Goal: Communication & Community: Answer question/provide support

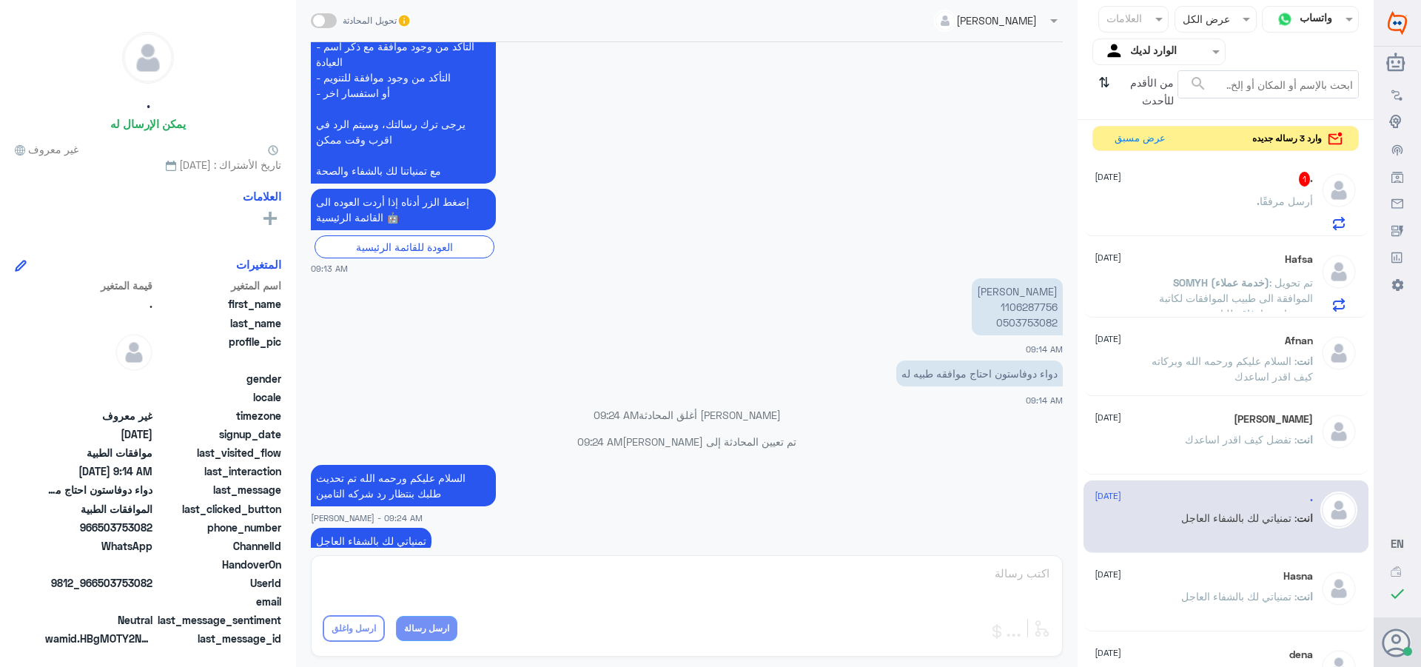
click at [1208, 203] on div ". أرسل مرفقًا" at bounding box center [1203, 213] width 218 height 33
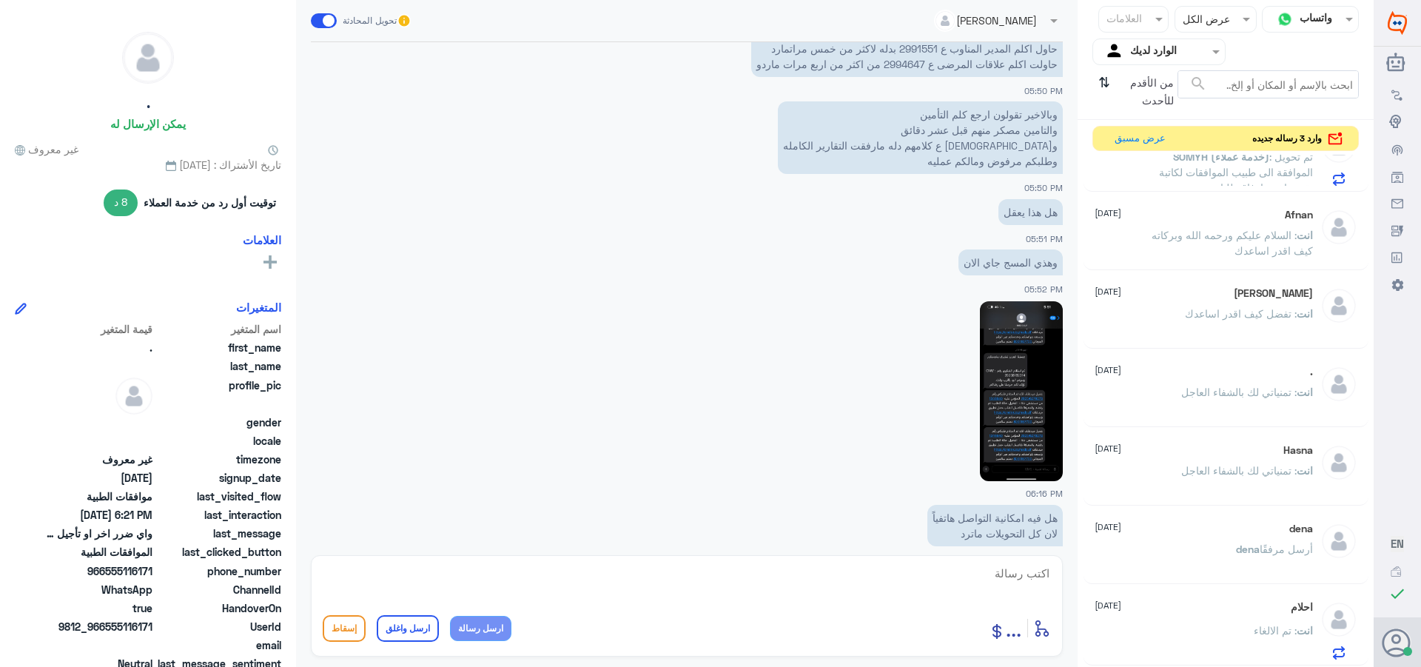
scroll to position [1492, 0]
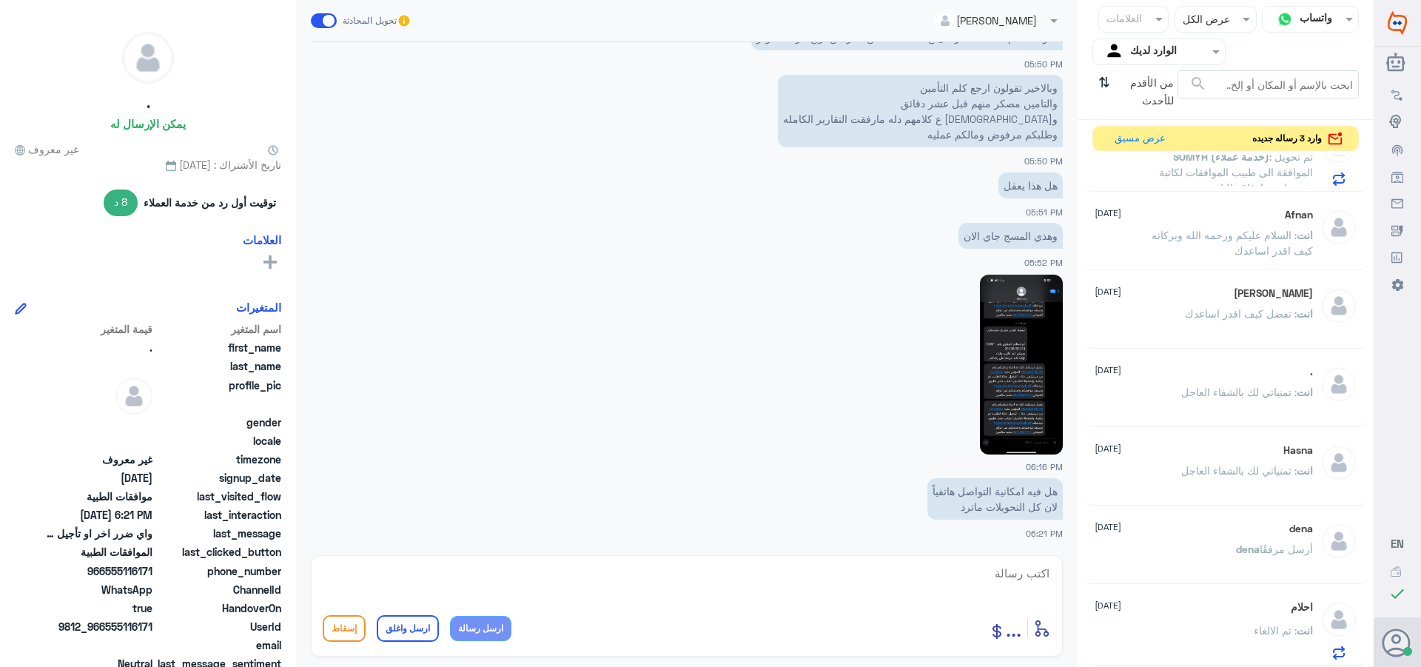
click at [1162, 170] on span ": تم تحويل الموافقة الى طبيب الموافقات لكاتبة تقرير اخر وارفاقه للتامين" at bounding box center [1236, 172] width 154 height 44
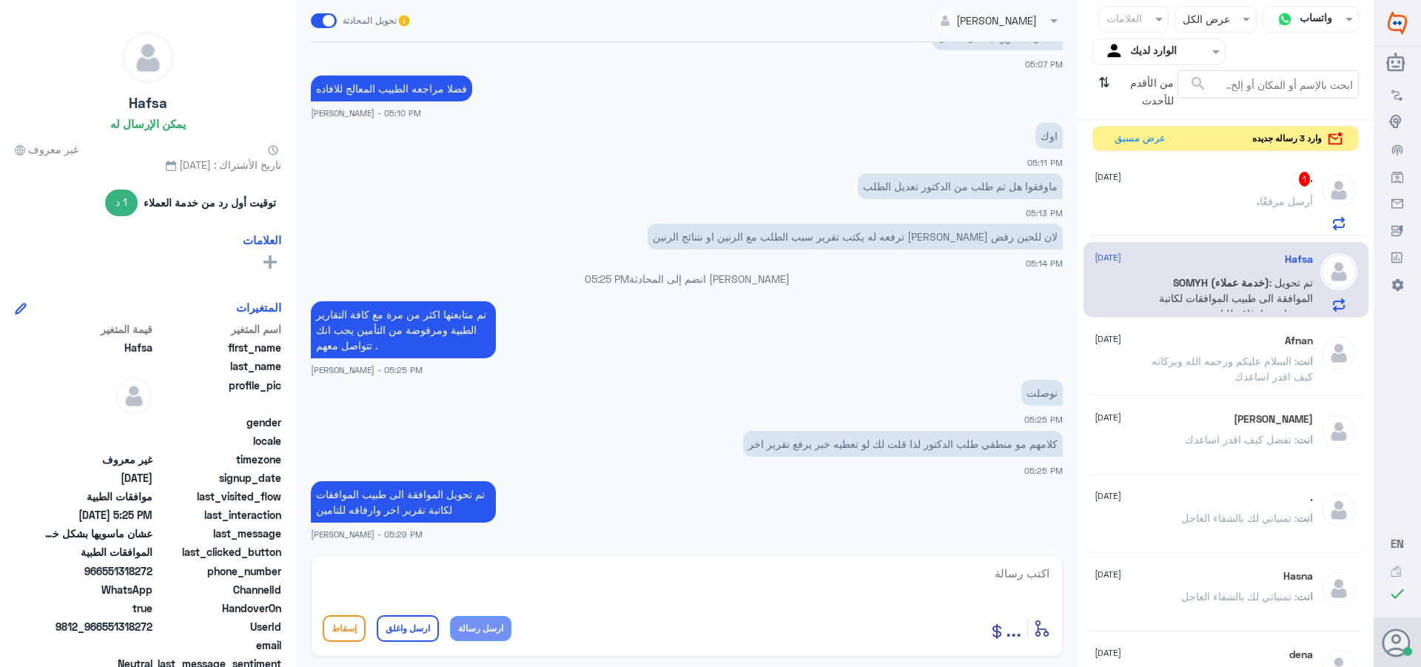
click at [1153, 184] on div ". 1 [DATE]" at bounding box center [1203, 179] width 218 height 15
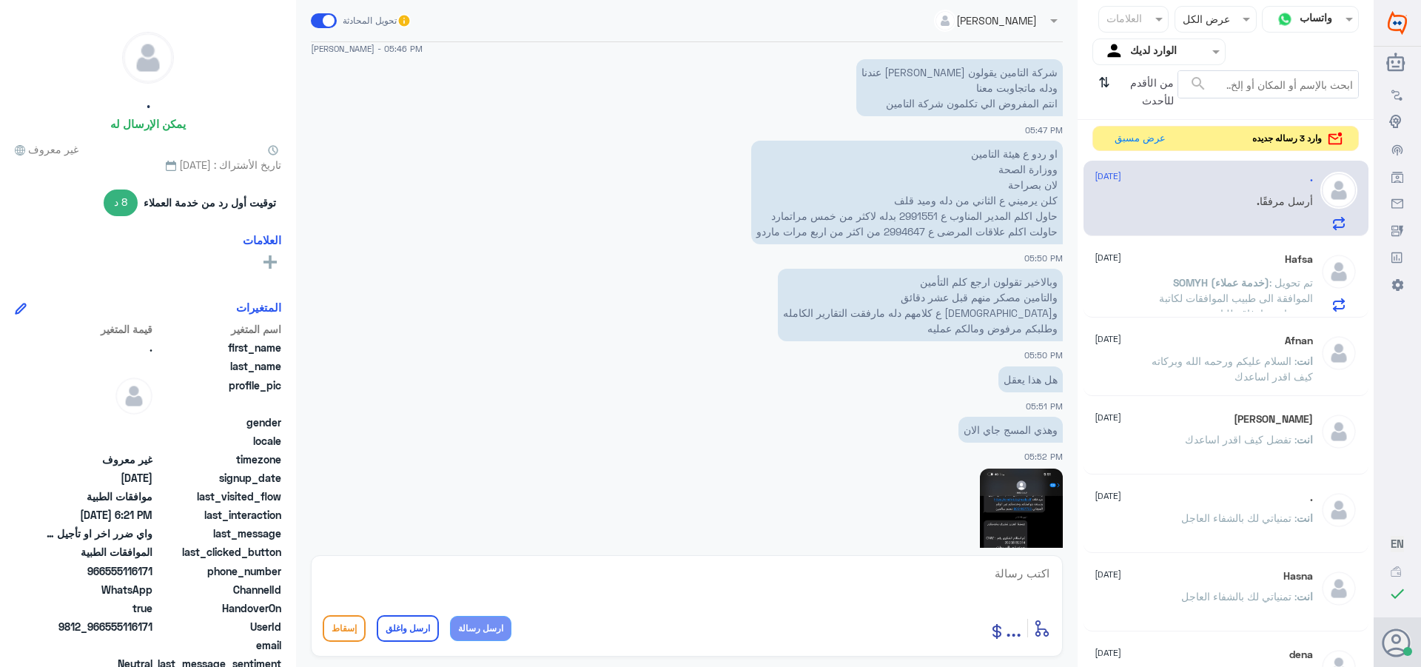
scroll to position [1270, 0]
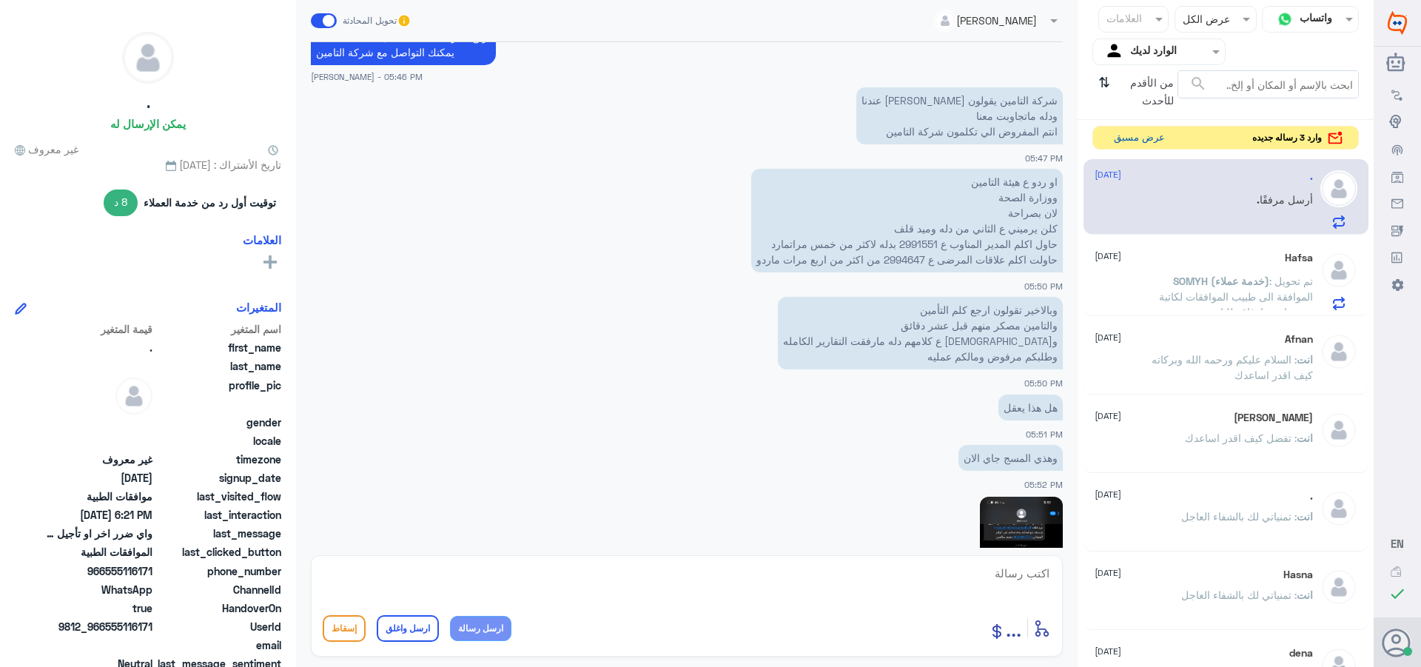
click at [1124, 143] on button "عرض مسبق" at bounding box center [1139, 138] width 62 height 23
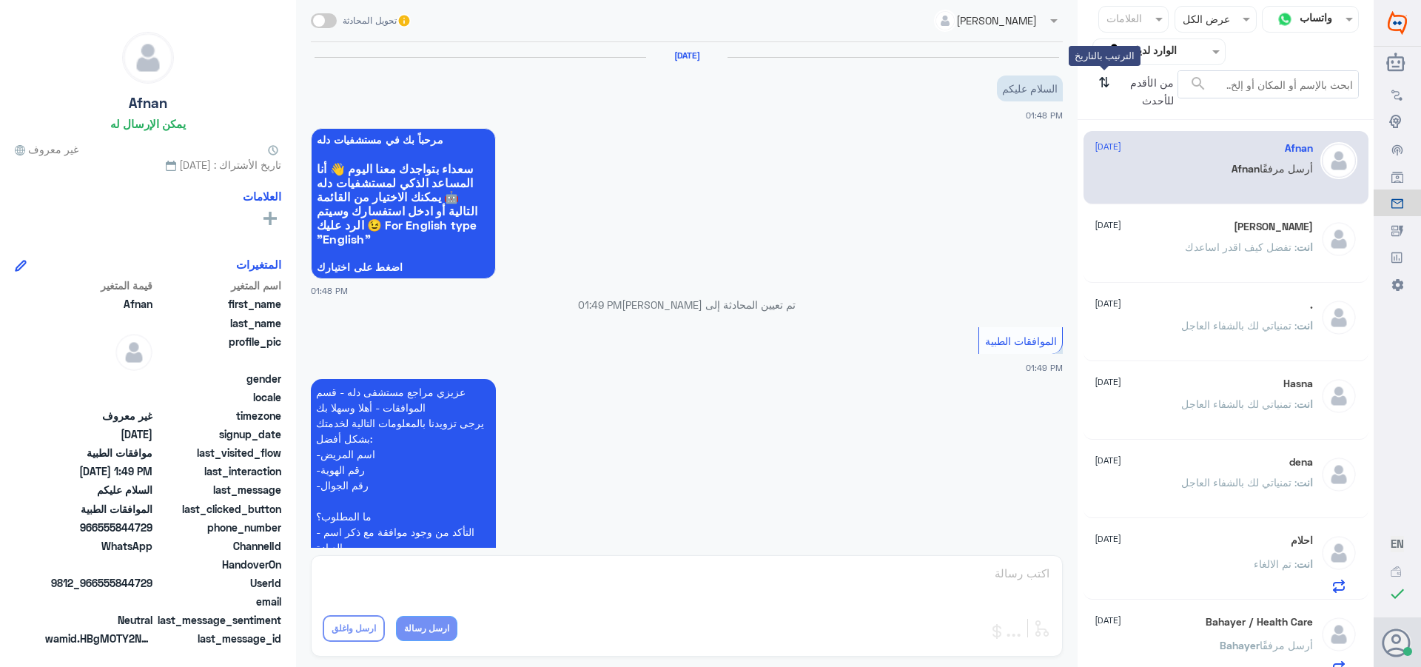
click at [1105, 87] on icon "⇅" at bounding box center [1104, 89] width 12 height 38
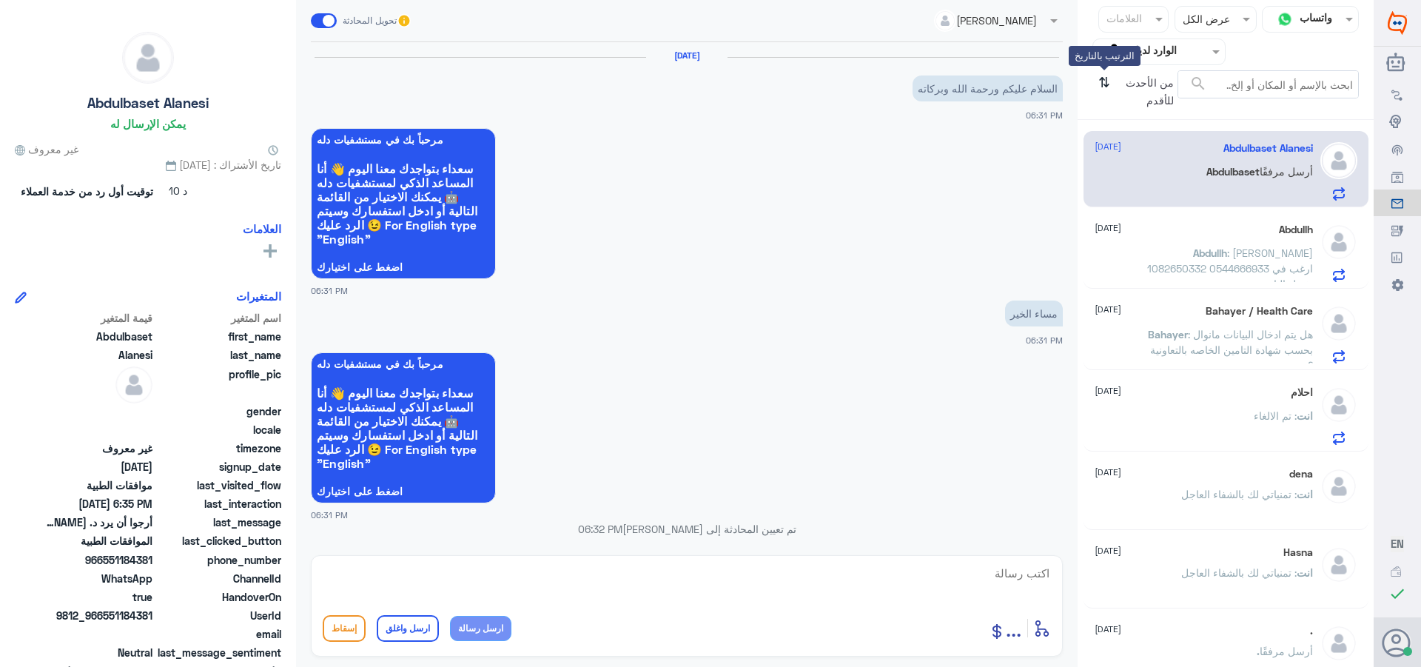
scroll to position [576, 0]
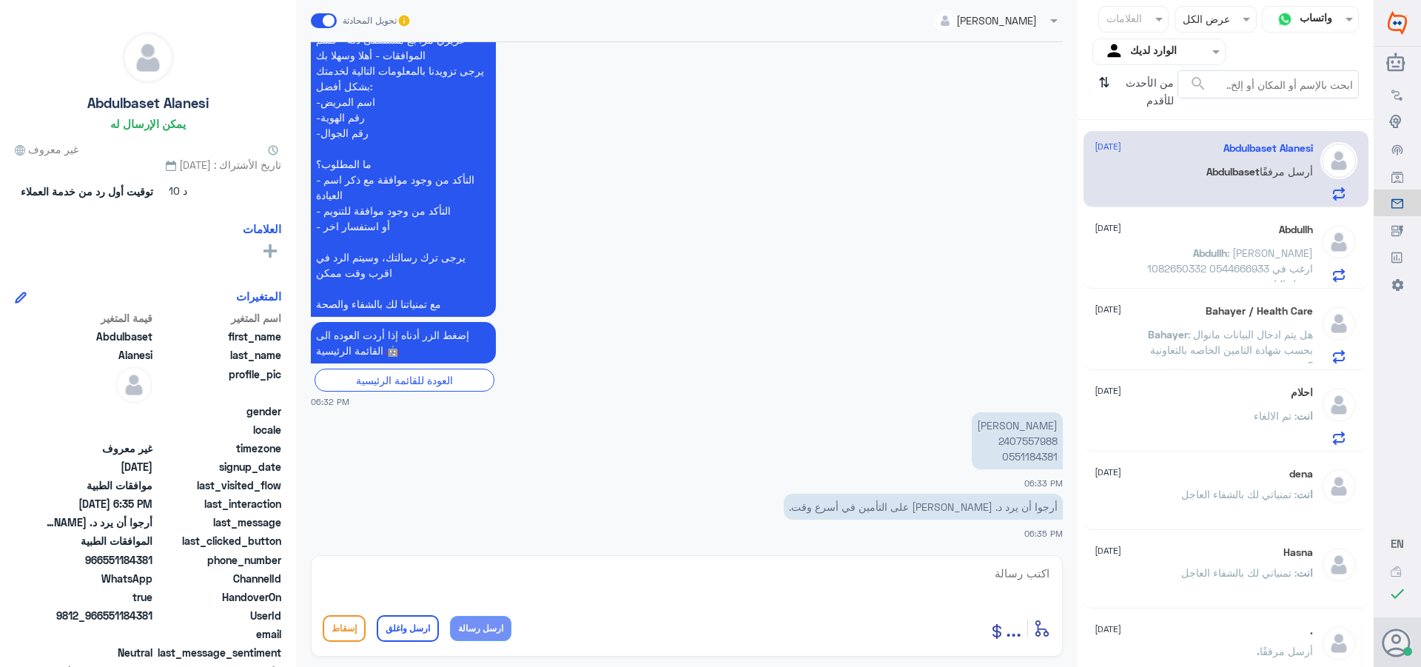
click at [1012, 442] on p "[PERSON_NAME] 2407557988 0551184381" at bounding box center [1017, 440] width 91 height 57
copy p "2407557988"
click at [1038, 570] on textarea at bounding box center [687, 581] width 728 height 36
type textarea "تفضل متى كان تاريخ الزياره"
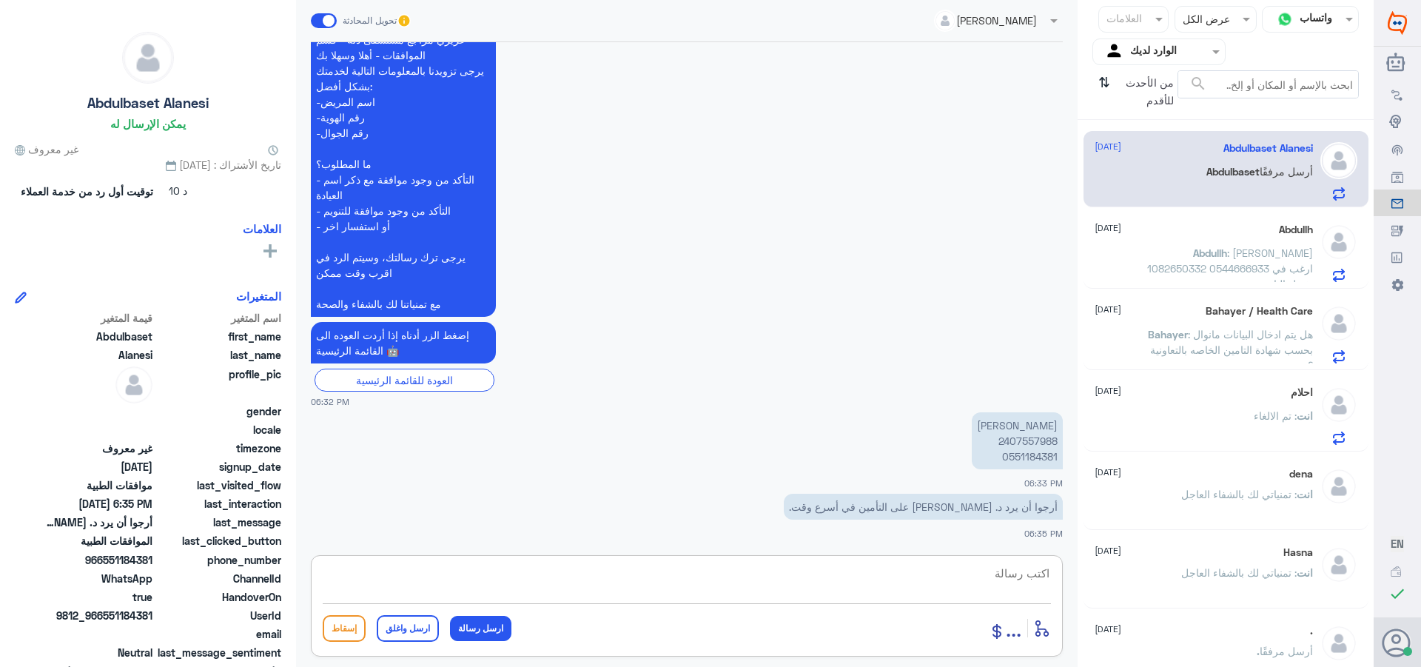
scroll to position [624, 0]
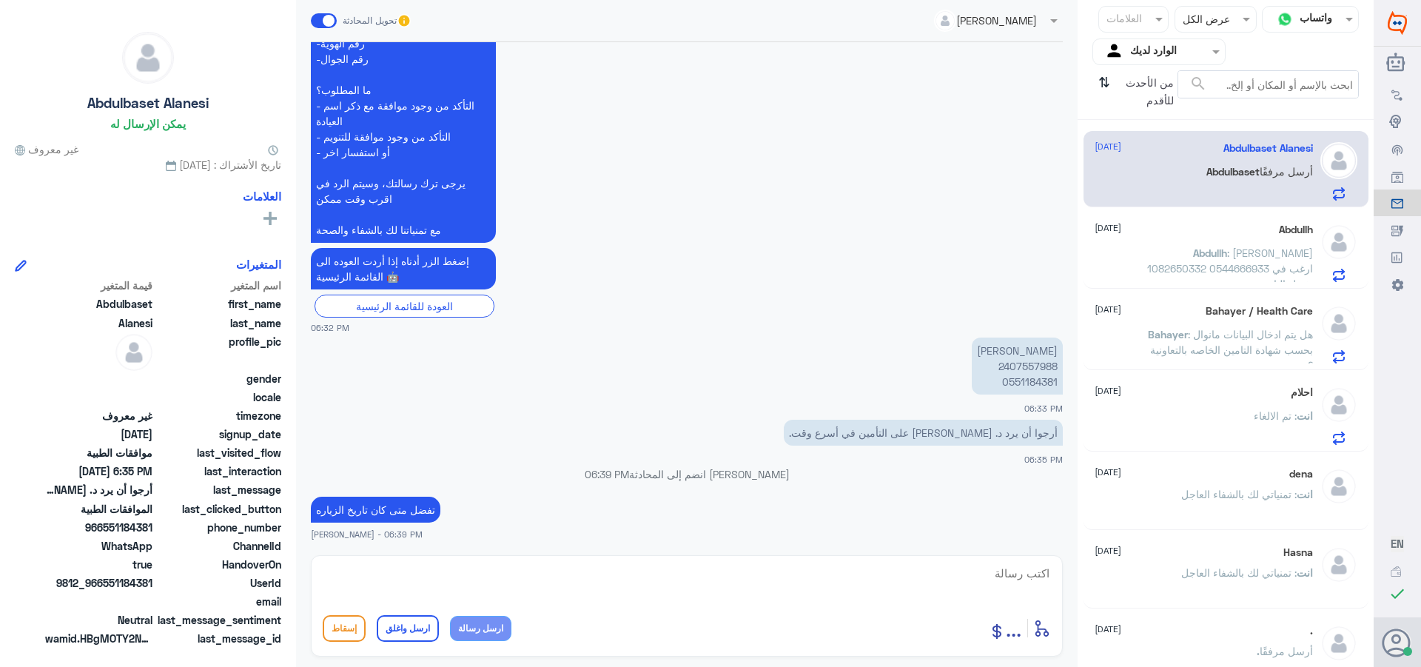
click at [1216, 263] on span ": [PERSON_NAME] 1082650332 0544666933 ارغب في تفعيل التامين" at bounding box center [1230, 268] width 166 height 44
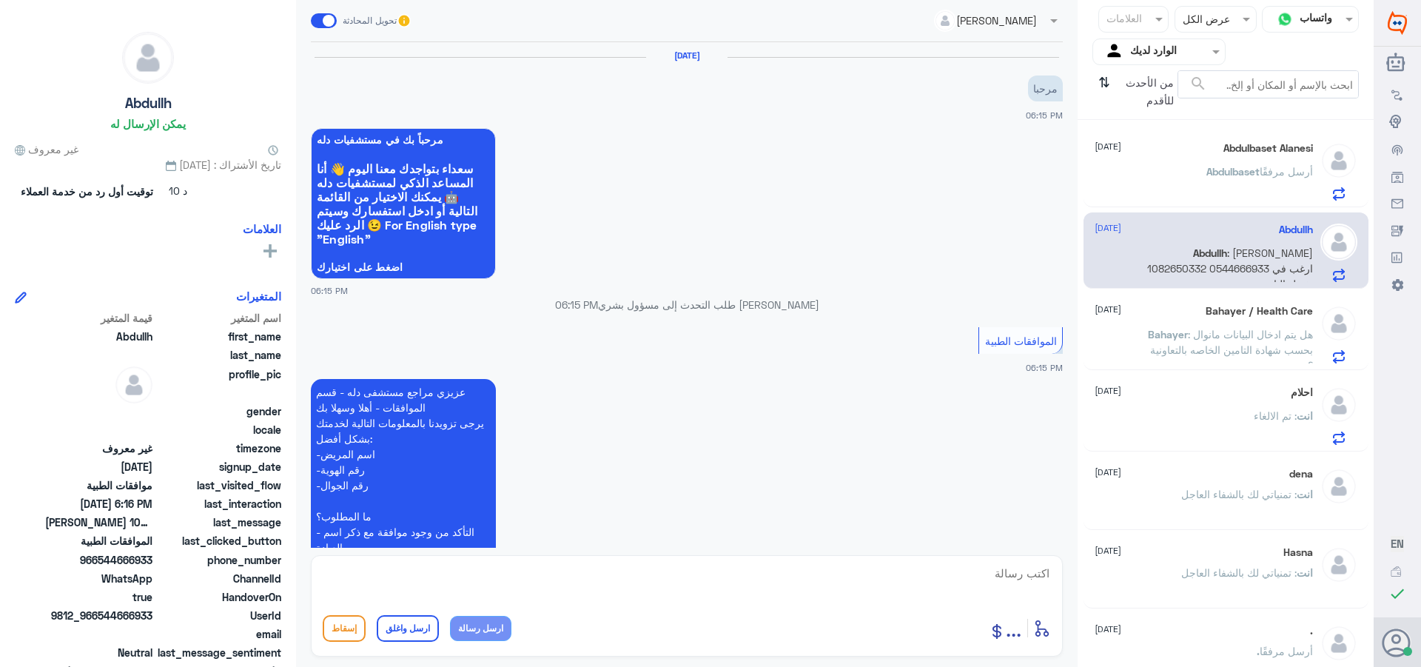
scroll to position [317, 0]
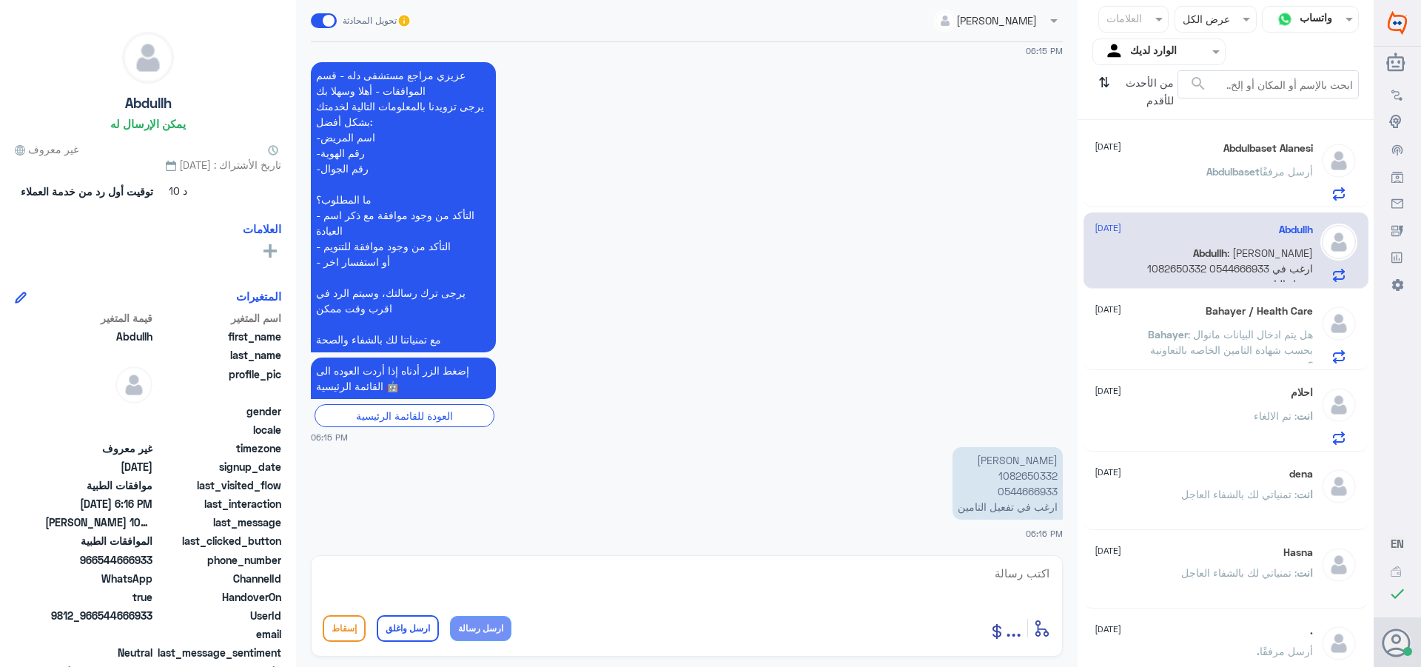
click at [1006, 479] on p "[PERSON_NAME] 1082650332 0544666933 ارغب في تفعيل التامين" at bounding box center [1007, 483] width 110 height 73
copy p "1082650332"
click at [1006, 580] on textarea at bounding box center [687, 581] width 728 height 36
paste textarea "تمنياتي لك بالشفاء العاجل"
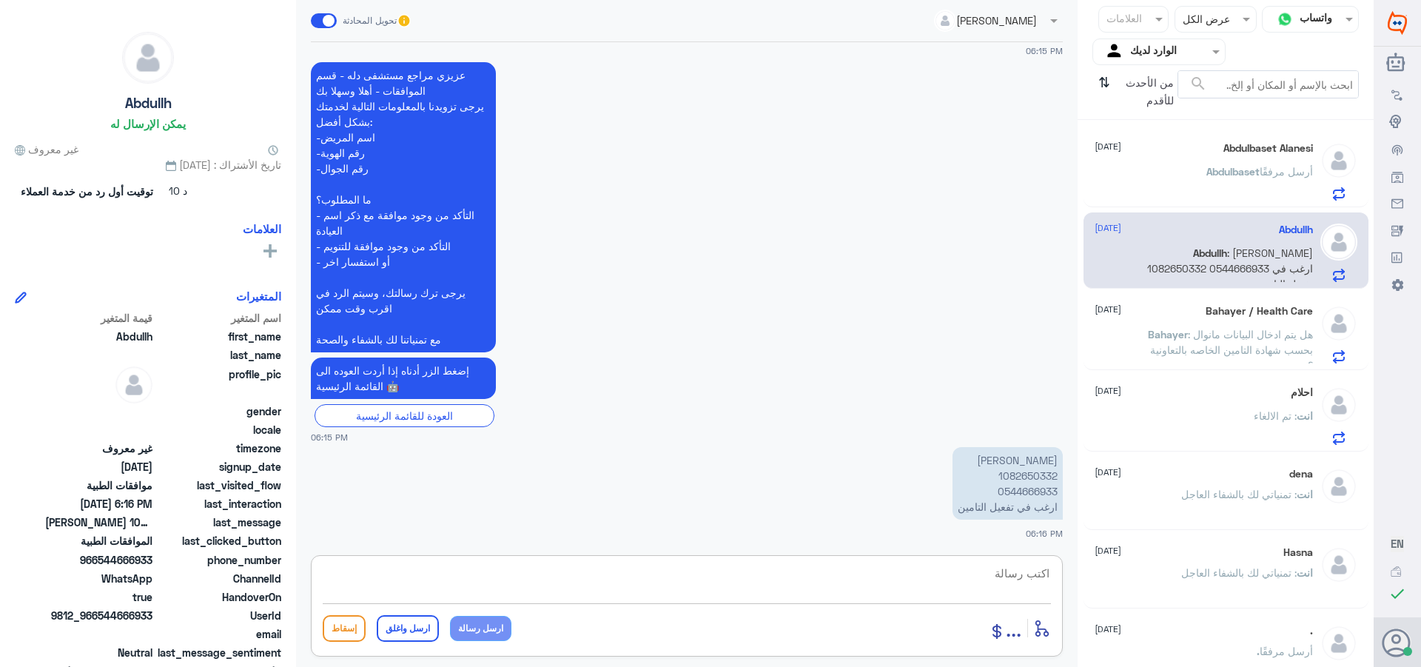
type textarea "تمنياتي لك بالشفاء العاجل"
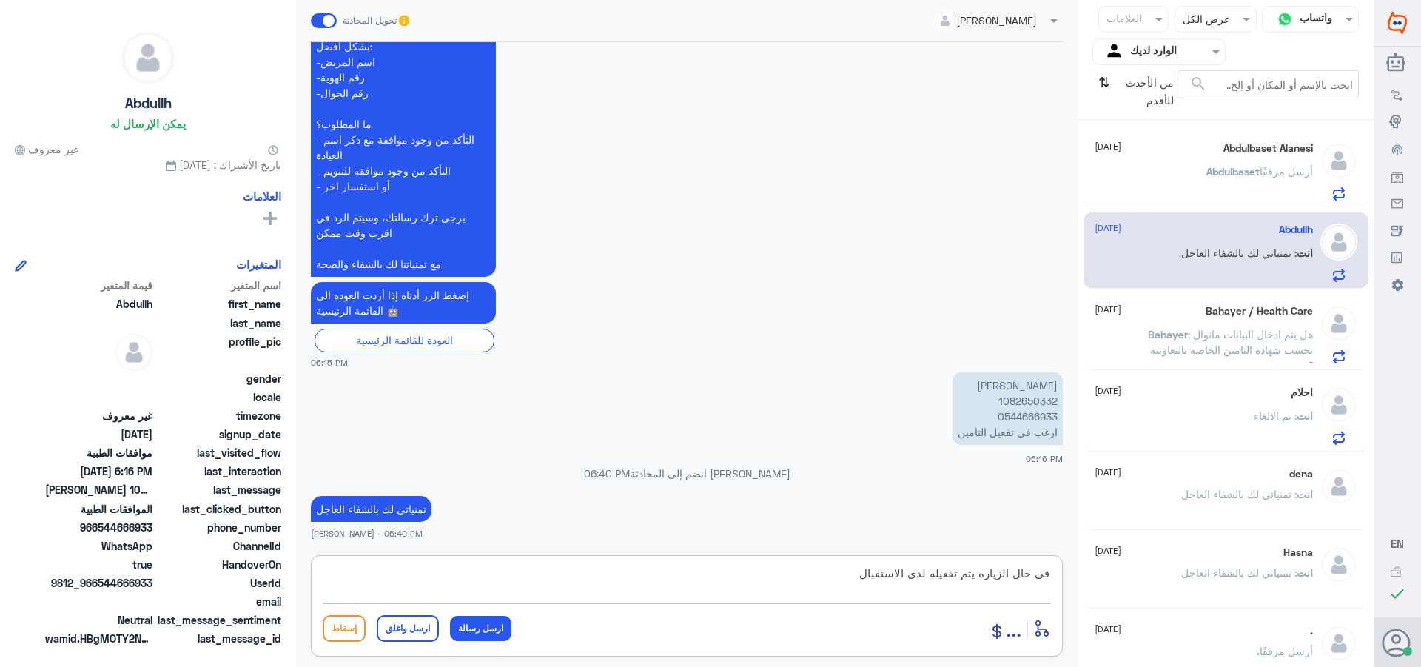
type textarea "في حال الزياره يتم تفعيله لدى الاستقبال"
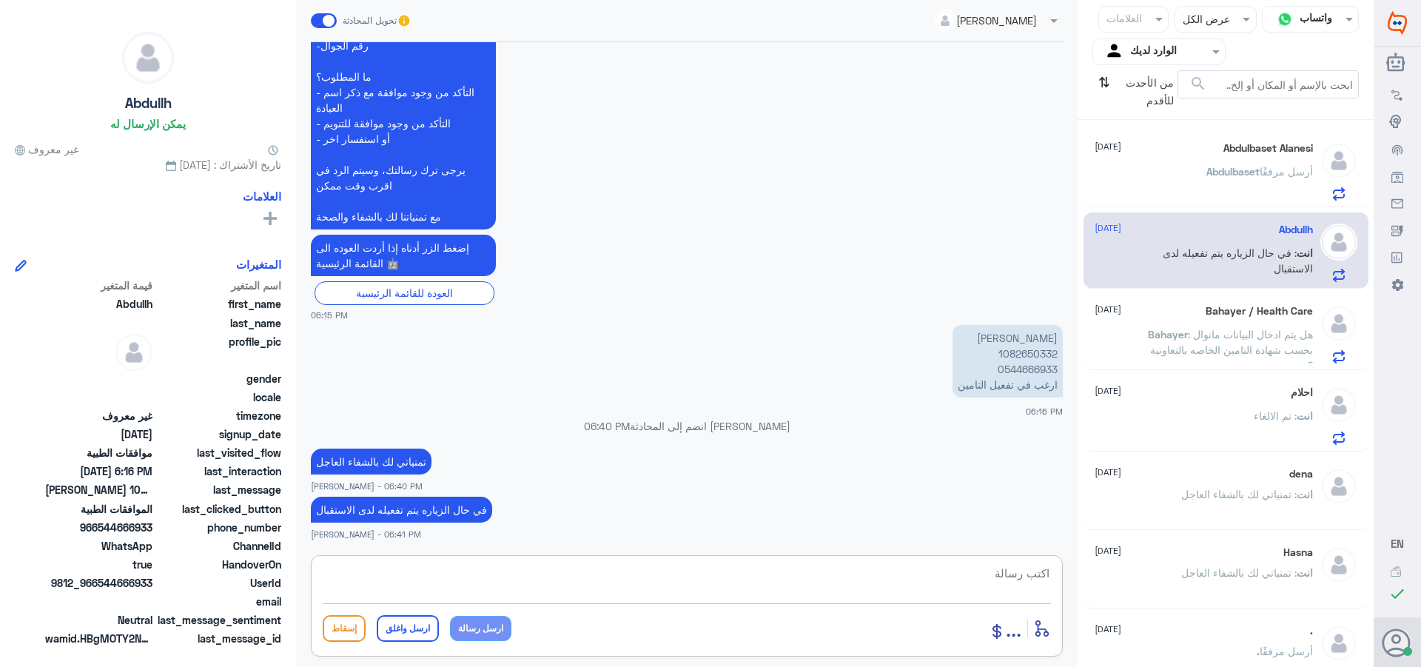
click at [1191, 325] on div "Bahayer / Health Care [DATE] Bahayer : هل يتم ادخال البيانات مانوال بحسب شهادة …" at bounding box center [1203, 334] width 218 height 58
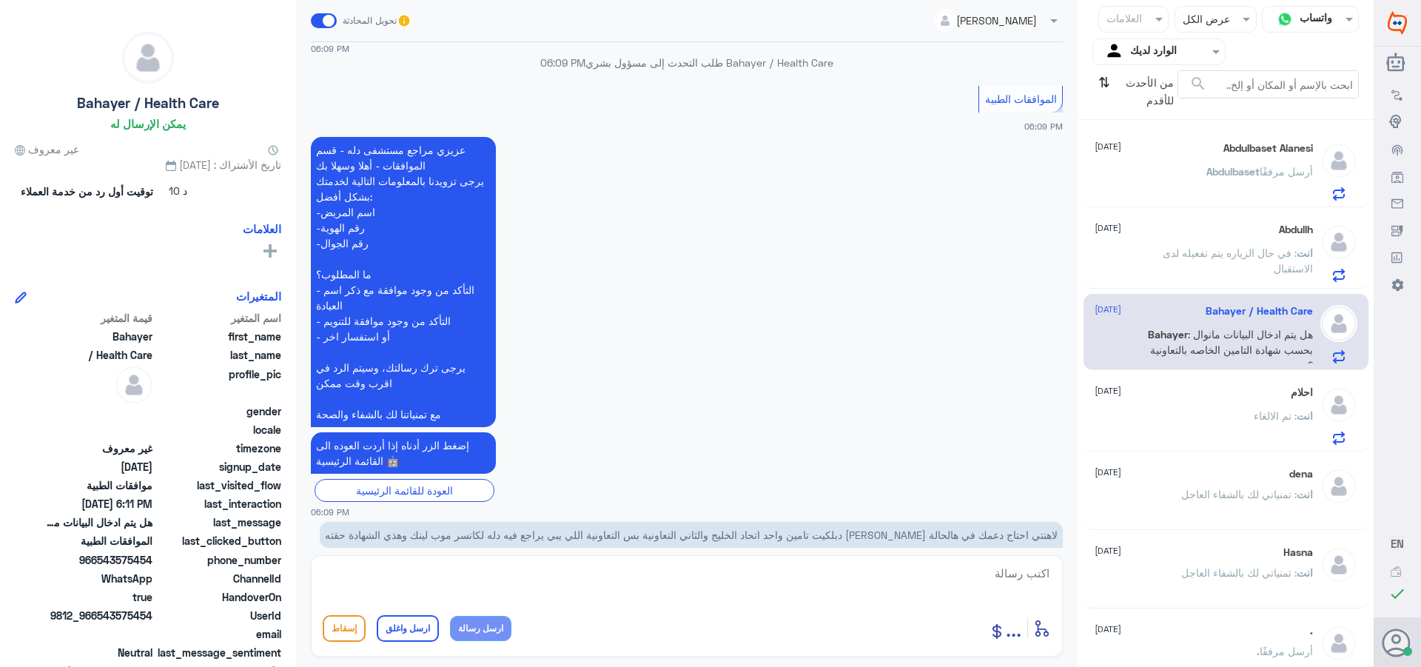
scroll to position [1066, 0]
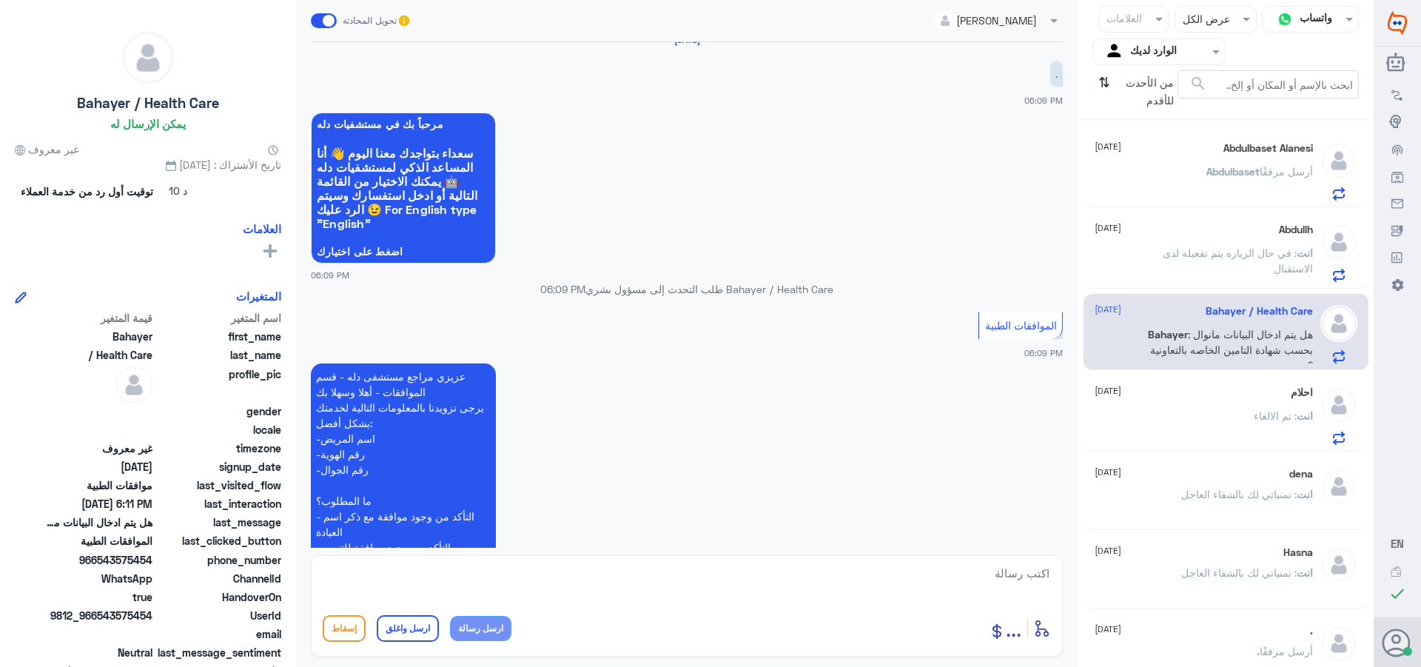
click at [1153, 412] on div "انت : تم الالغاء" at bounding box center [1203, 427] width 218 height 33
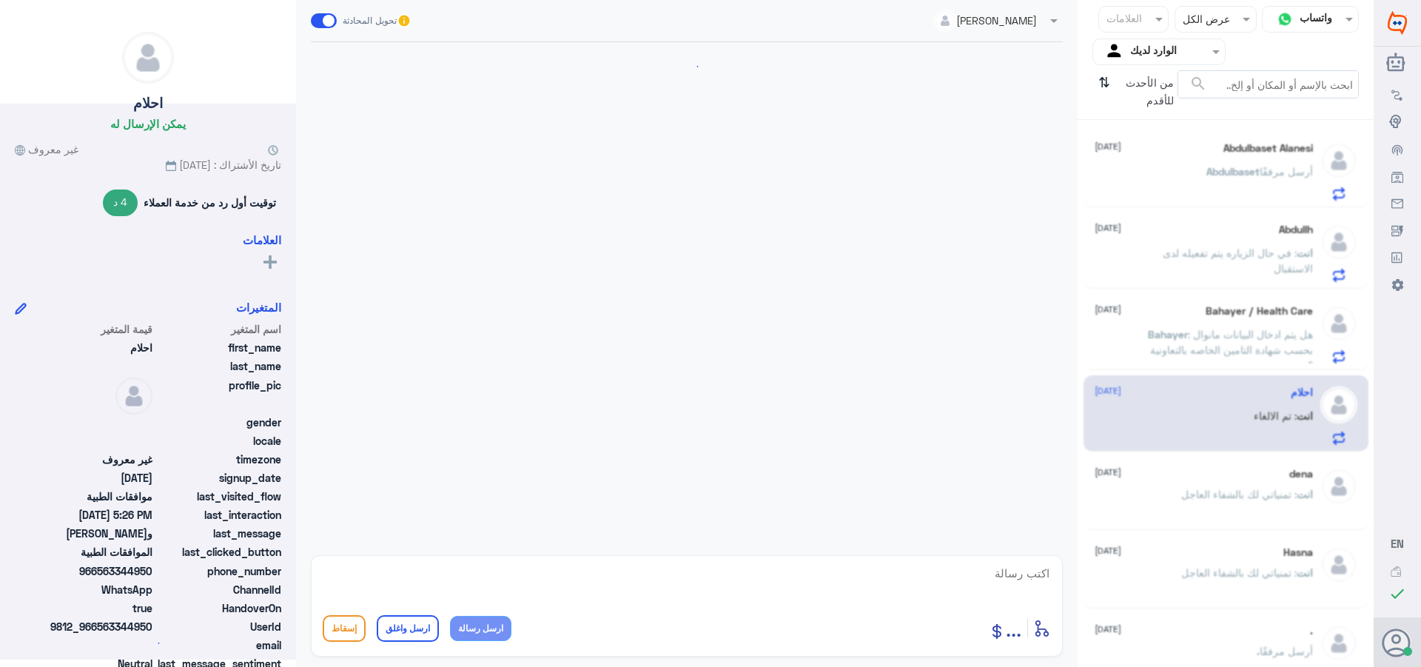
scroll to position [1240, 0]
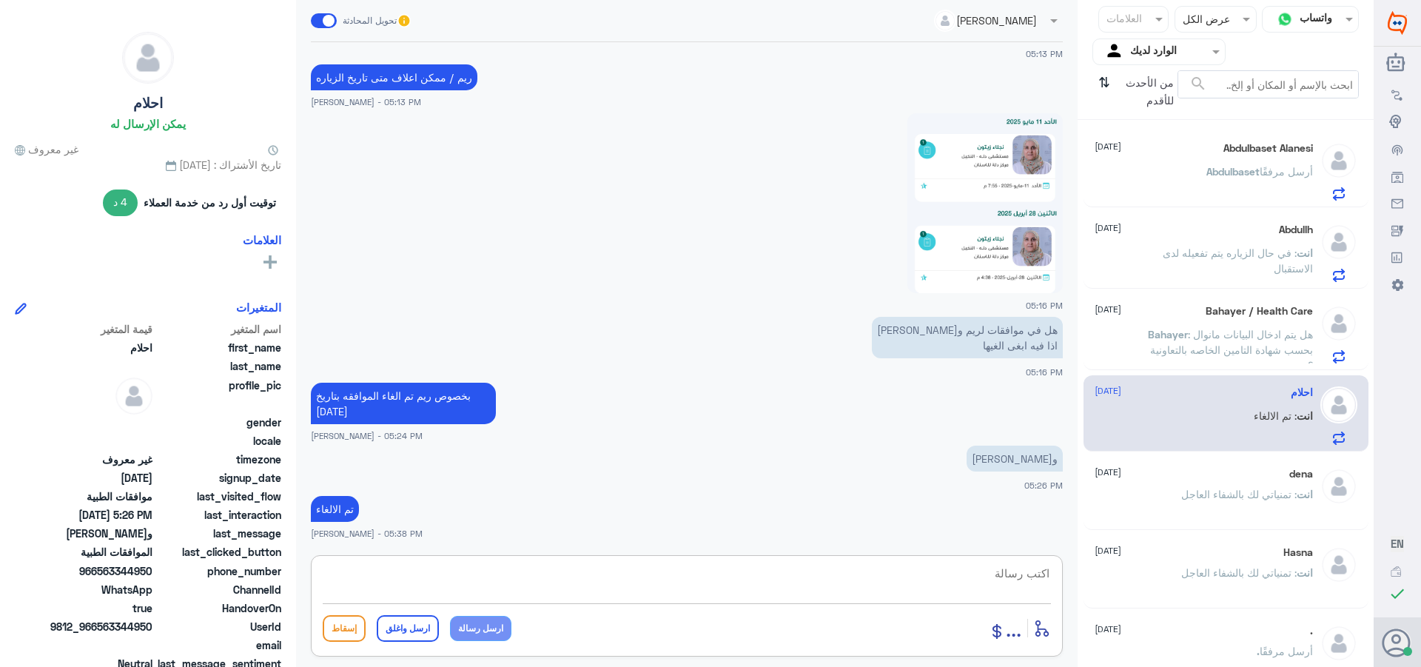
click at [977, 578] on textarea at bounding box center [687, 581] width 728 height 36
paste textarea "تمنياتي لك بالشفاء العاجل"
type textarea "تمنياتي لك بالشفاء العاجل"
click at [394, 631] on button "ارسل واغلق" at bounding box center [408, 628] width 62 height 27
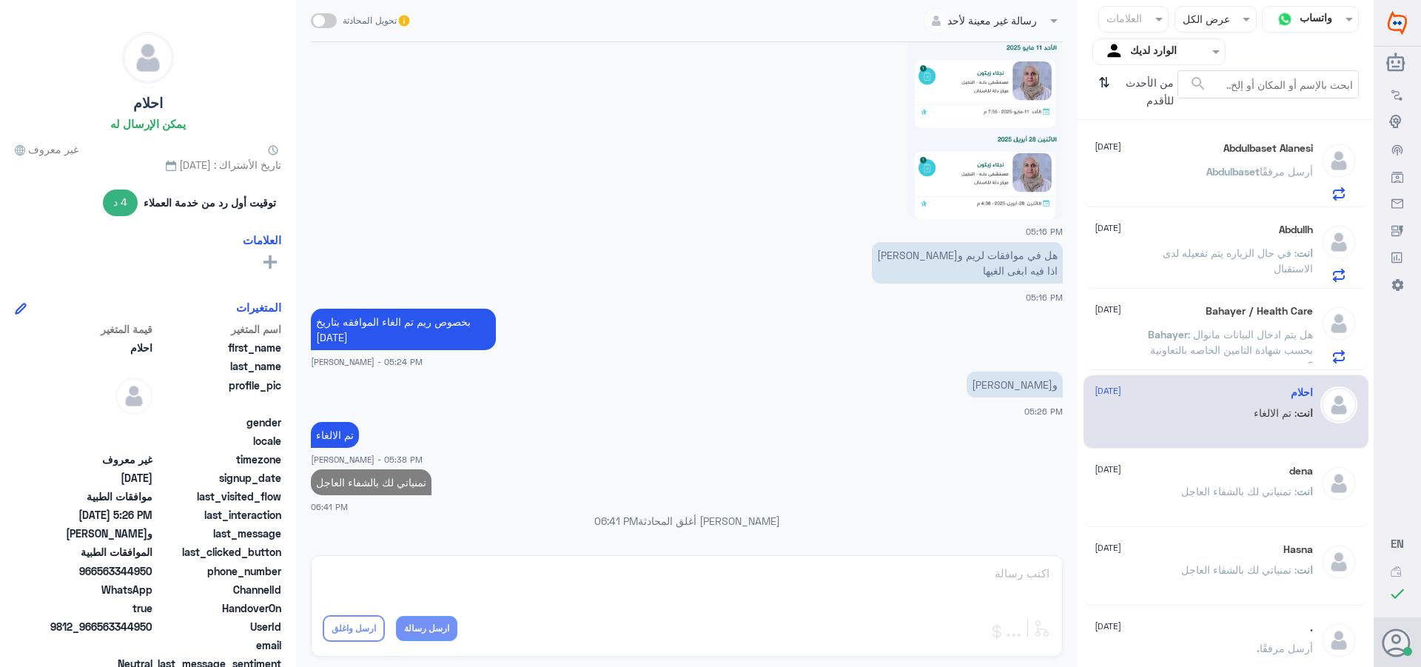
click at [1181, 487] on span ": تمنياتي لك بالشفاء العاجل" at bounding box center [1238, 491] width 115 height 13
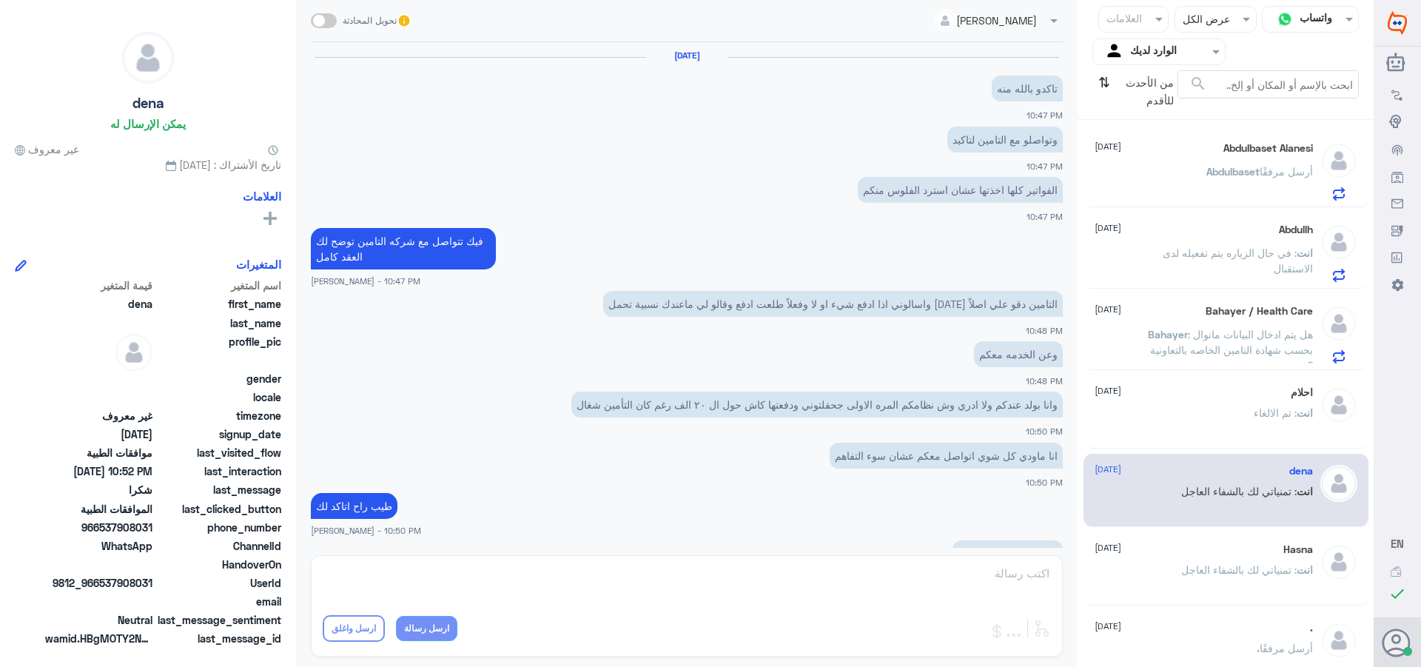
scroll to position [490, 0]
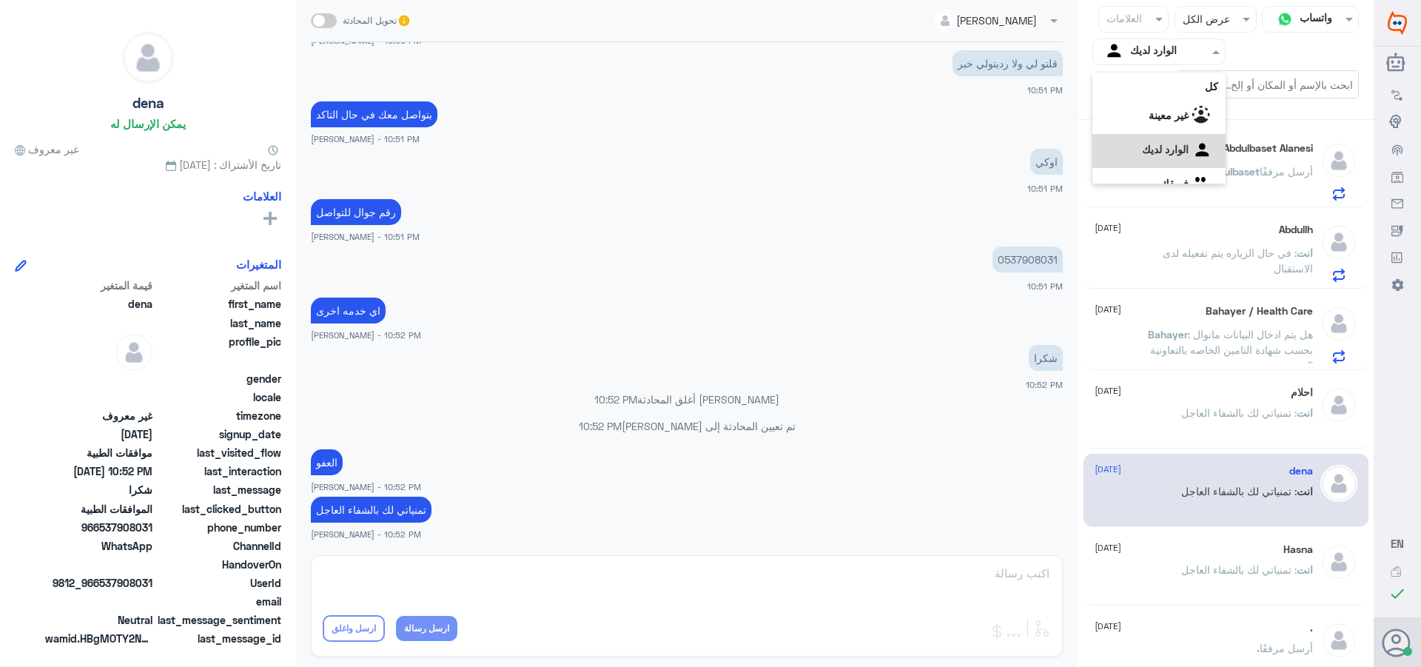
click at [1117, 50] on div at bounding box center [1159, 51] width 132 height 17
click at [1133, 134] on div "الوارد لديك" at bounding box center [1158, 132] width 133 height 34
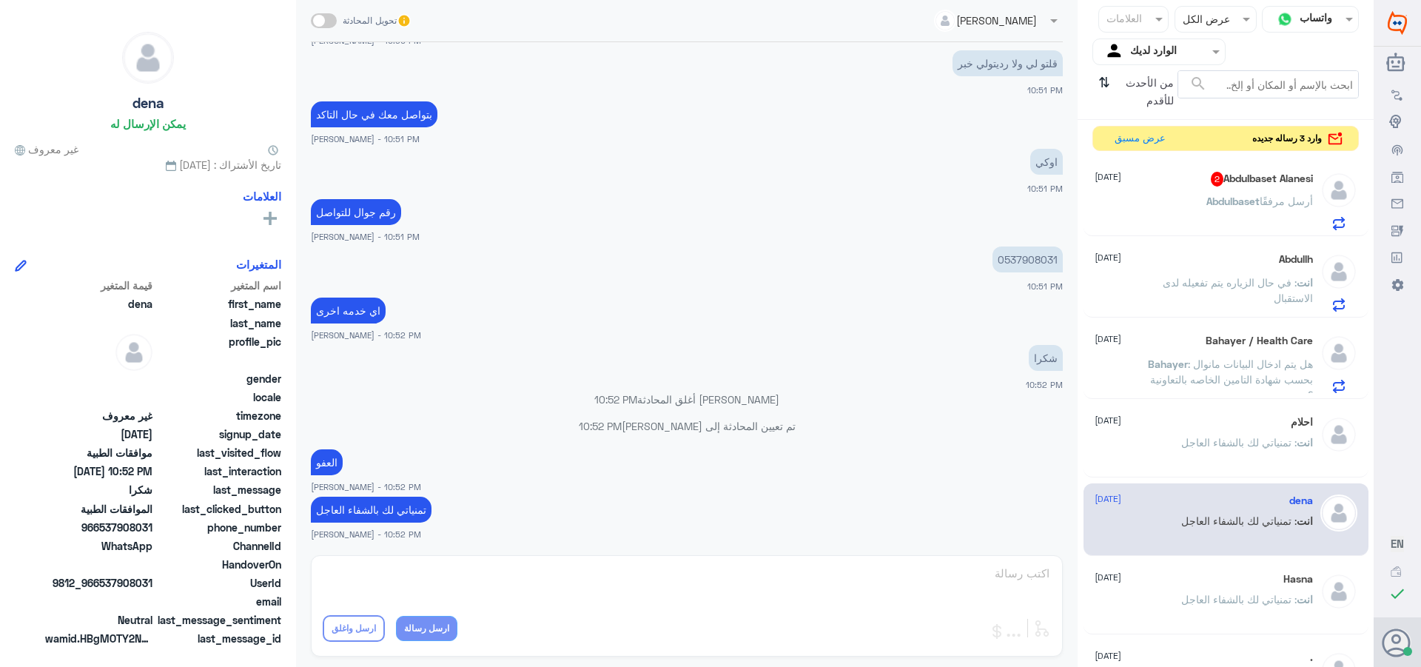
click at [1141, 183] on div "Abdulbaset Alanesi 2 [DATE]" at bounding box center [1203, 179] width 218 height 15
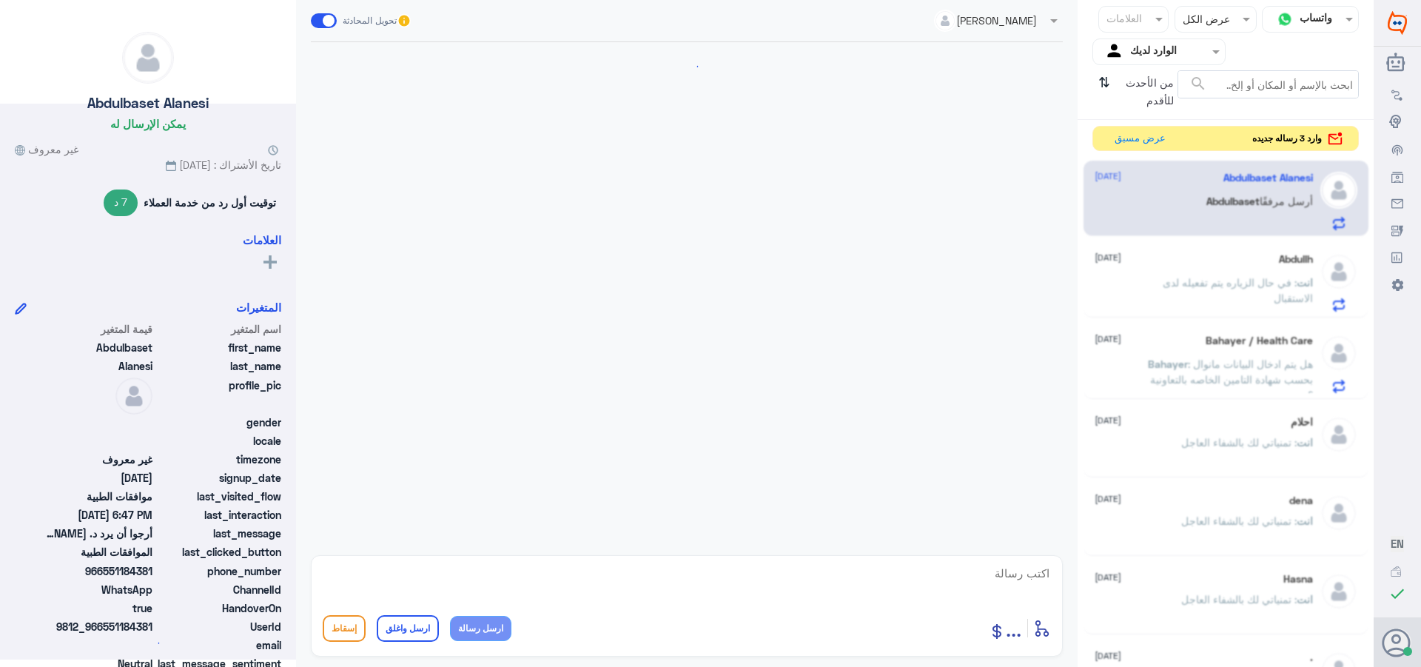
scroll to position [753, 0]
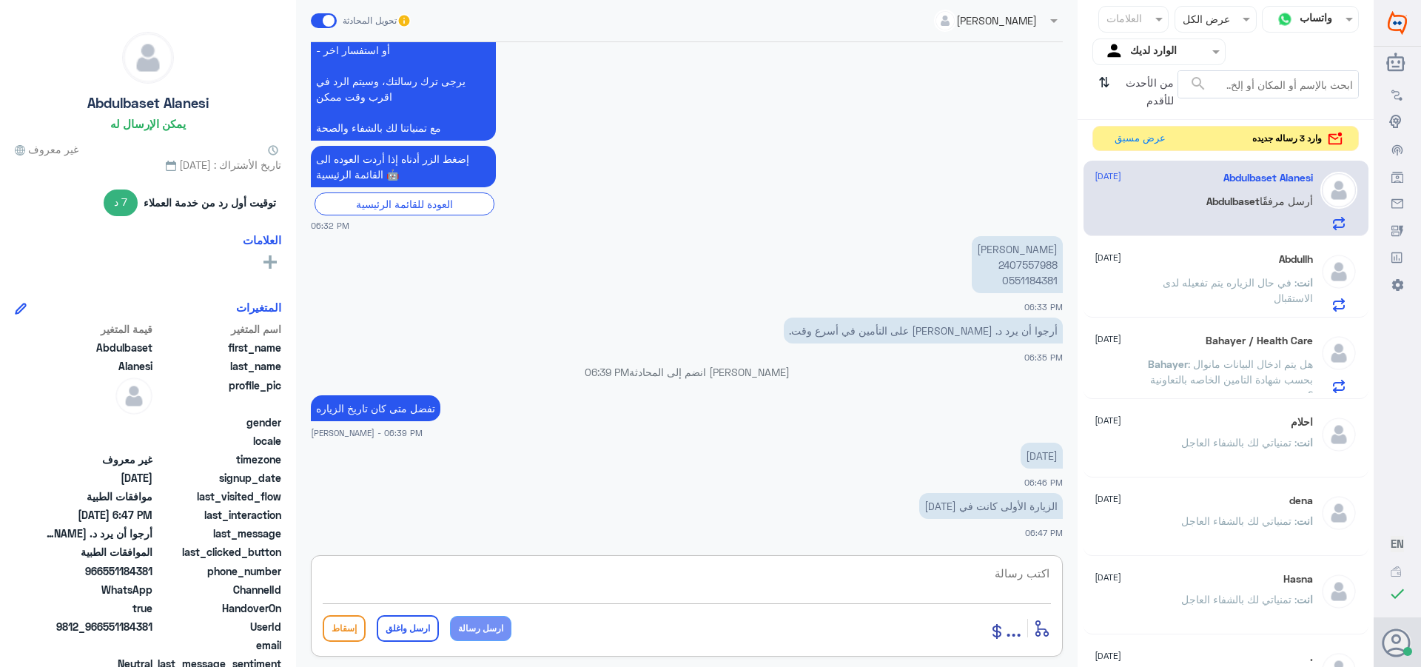
click at [1006, 576] on textarea at bounding box center [687, 581] width 728 height 36
type textarea "دله النخيل او دله نمار"
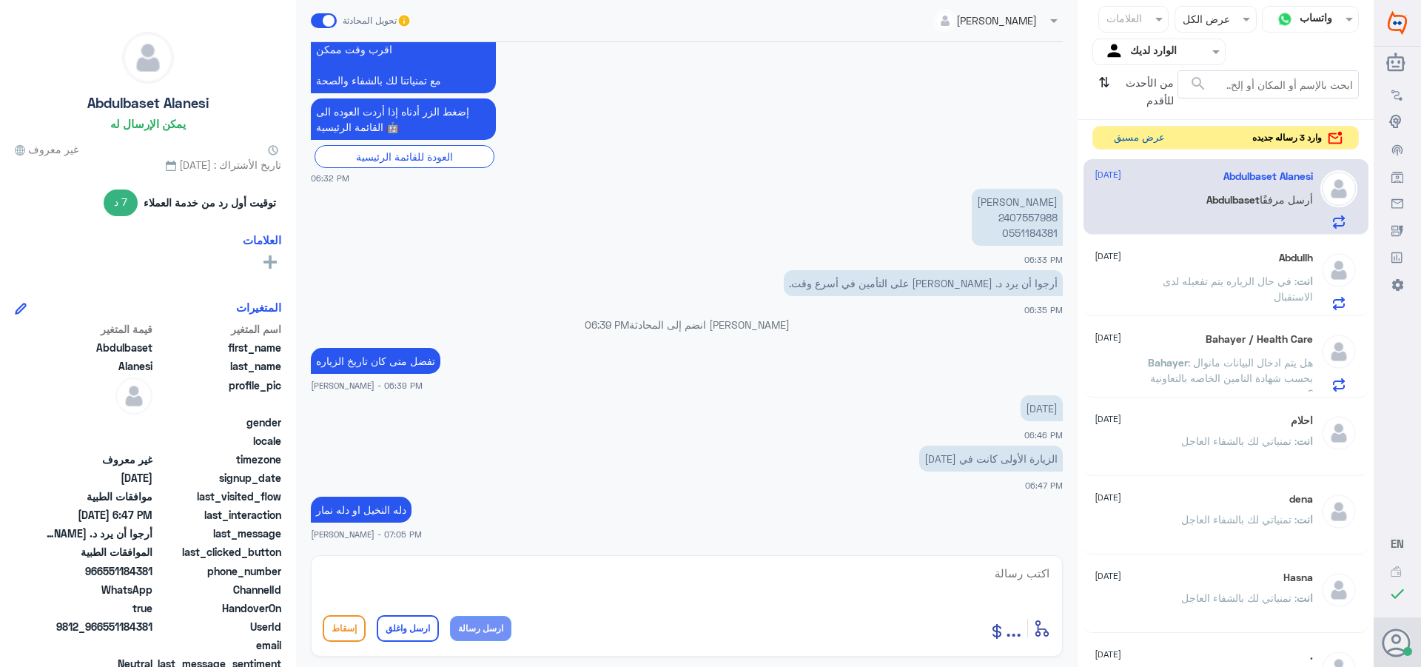
click at [1128, 137] on button "عرض مسبق" at bounding box center [1139, 138] width 62 height 23
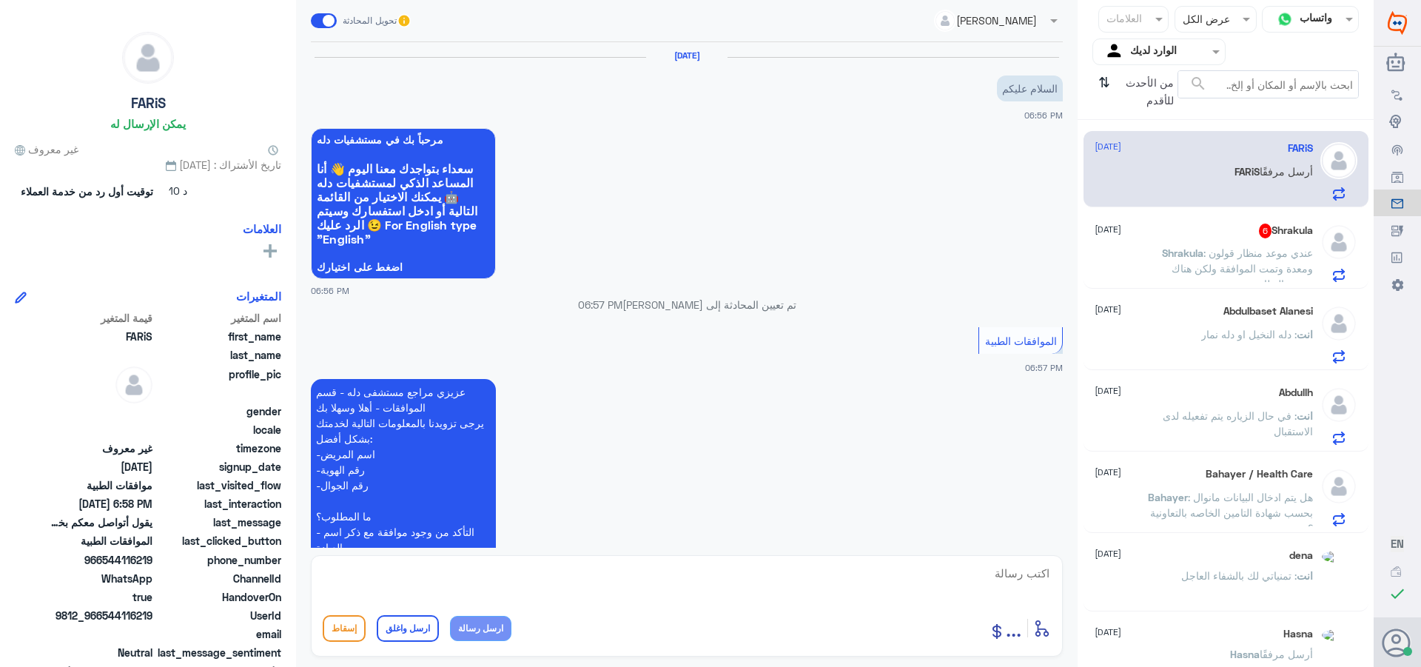
scroll to position [454, 0]
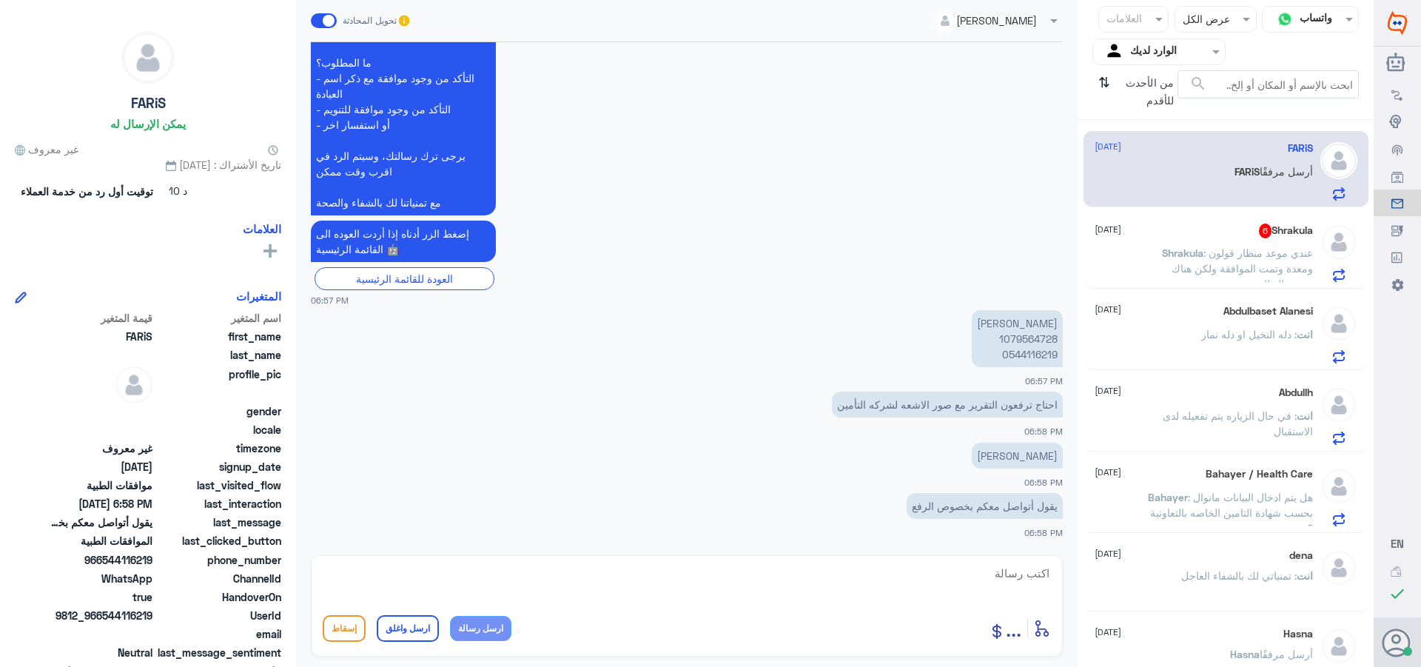
click at [1013, 337] on p "[PERSON_NAME] 1079564728 0544116219" at bounding box center [1017, 338] width 91 height 57
copy p "1079564728"
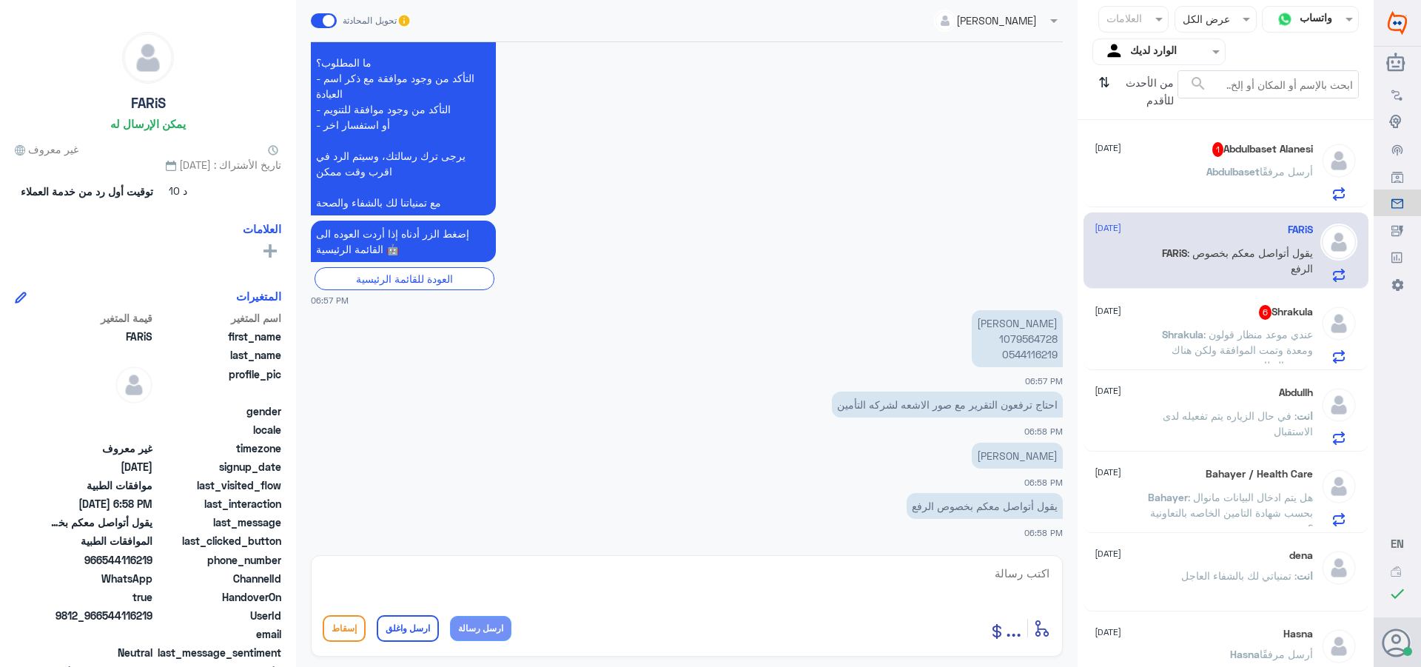
click at [1156, 166] on div "Abdulbaset Alanesi 1 [DATE][PERSON_NAME] أرسل مرفقًا" at bounding box center [1203, 171] width 218 height 58
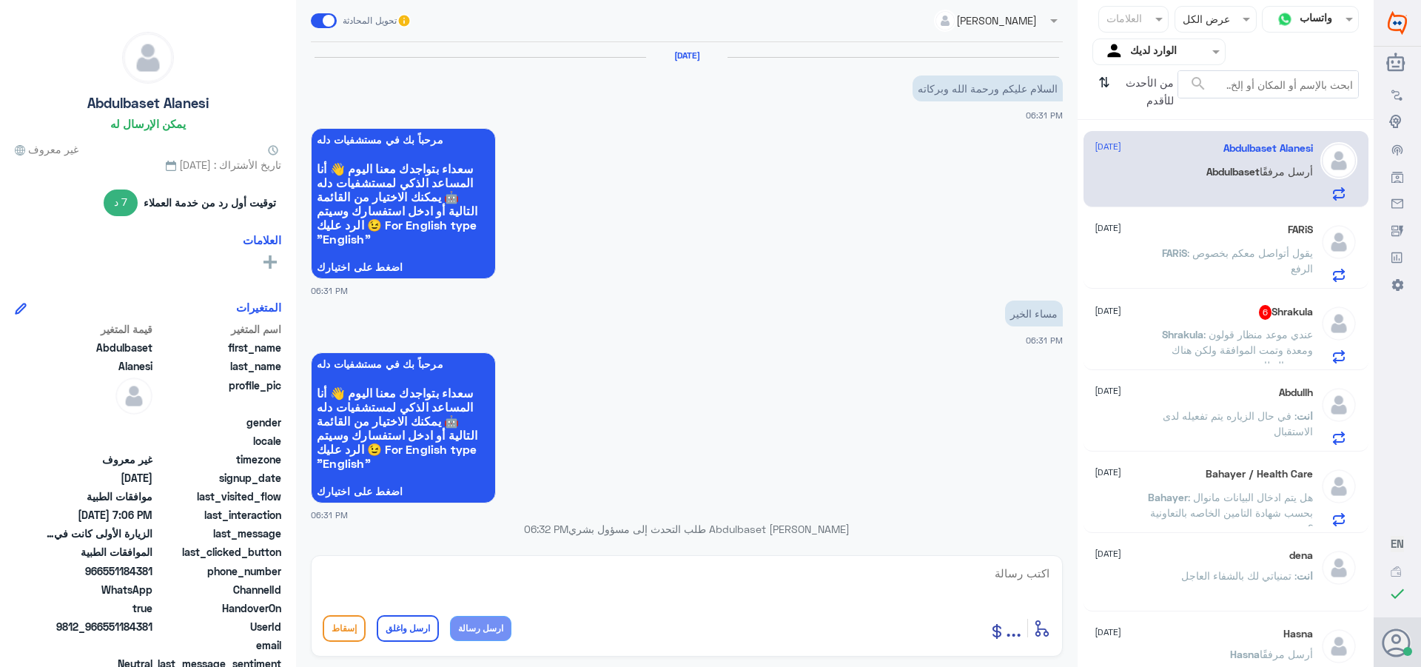
scroll to position [850, 0]
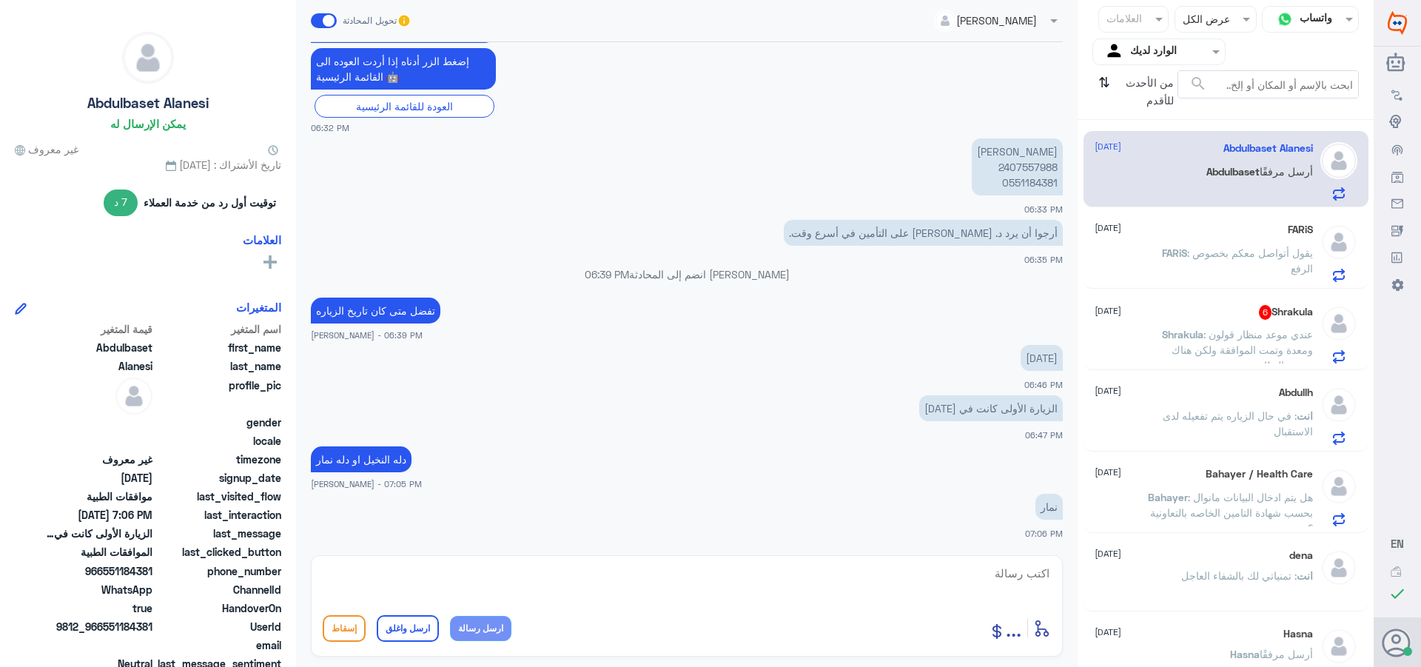
click at [1018, 578] on textarea at bounding box center [687, 581] width 728 height 36
type textarea "فضلا التةصل مع موافقات دله نمار رقم التواصل /0546022896"
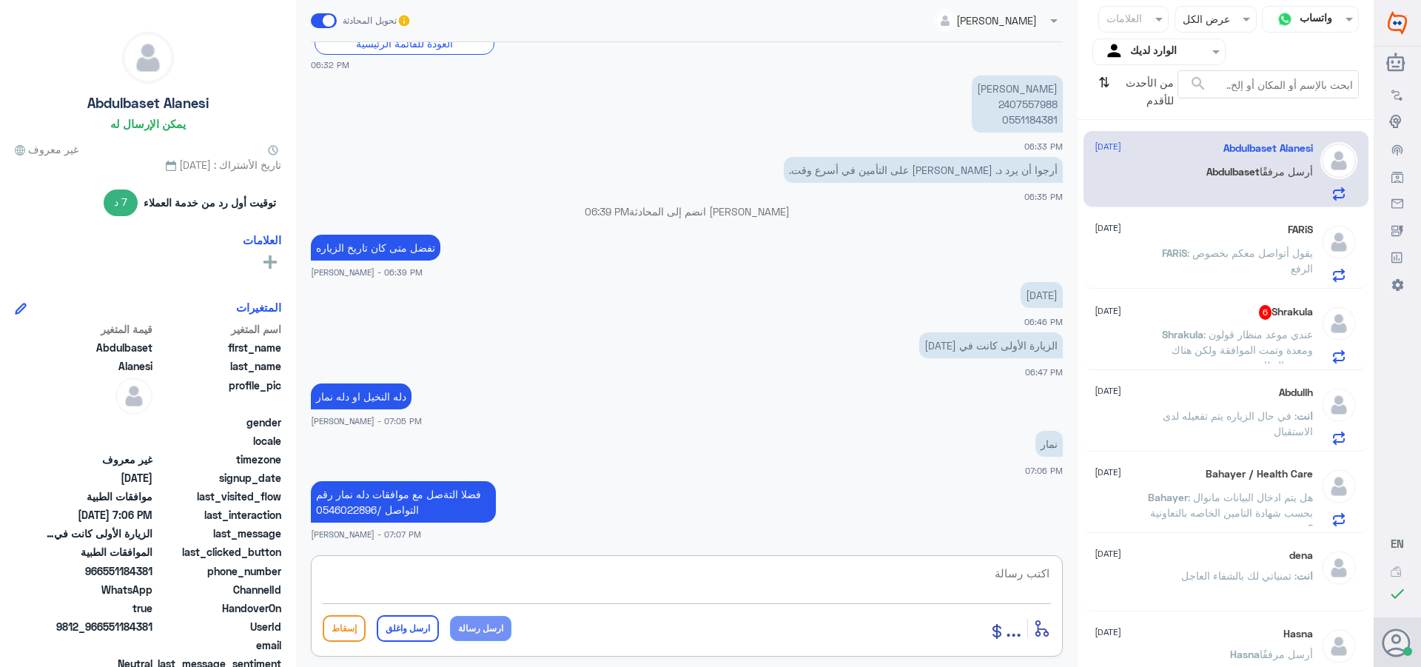
click at [942, 579] on textarea at bounding box center [687, 581] width 728 height 36
paste textarea "تمنياتي لك بالشفاء العاجل"
type textarea "تمنياتي لك بالشفاء العاجل"
click at [412, 629] on button "ارسل واغلق" at bounding box center [408, 628] width 62 height 27
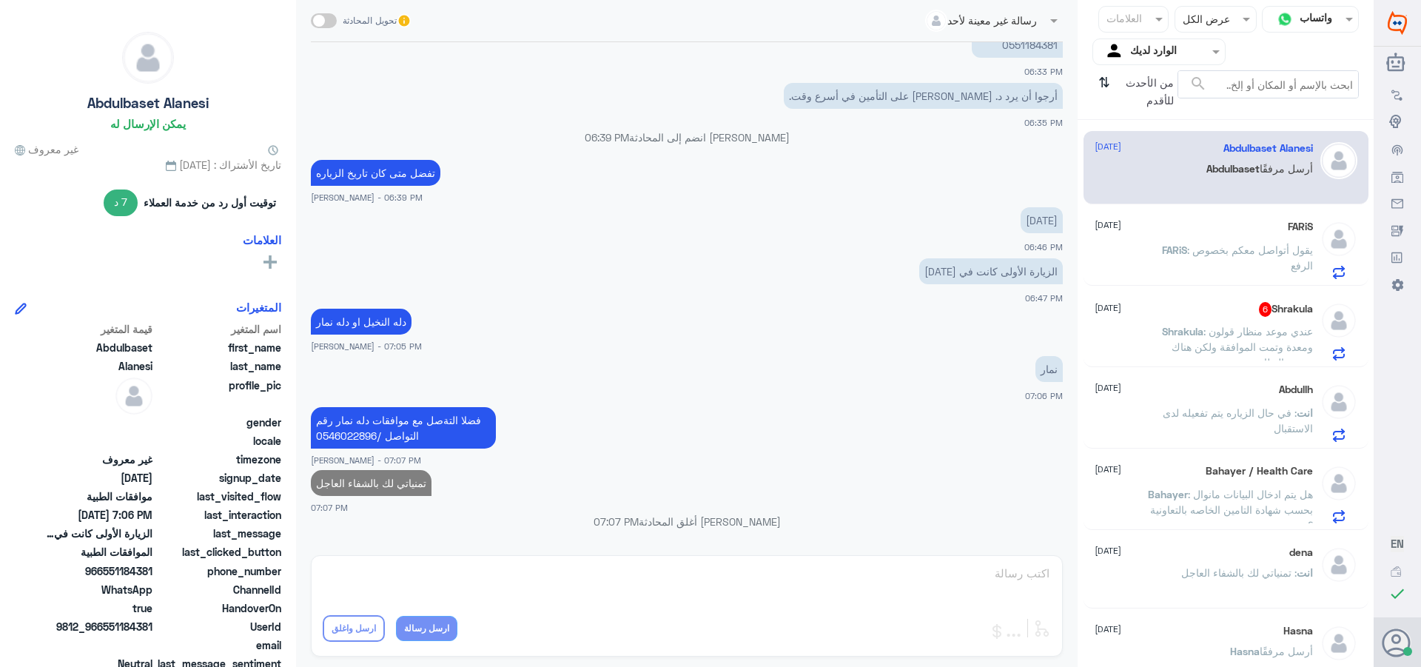
click at [1203, 330] on span ": عندي موعد منظار قولون ومعدة وتمت الموافقة ولكن هناك شيء بالنظام" at bounding box center [1241, 347] width 141 height 44
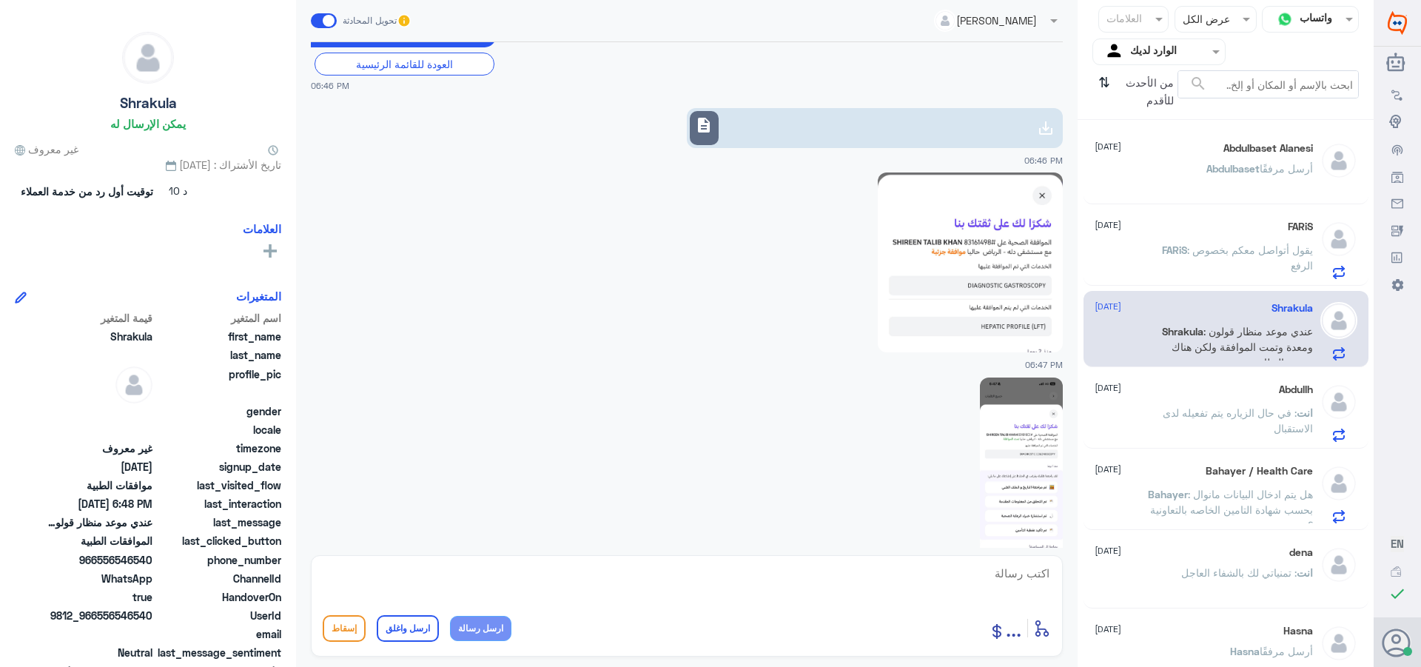
scroll to position [740, 0]
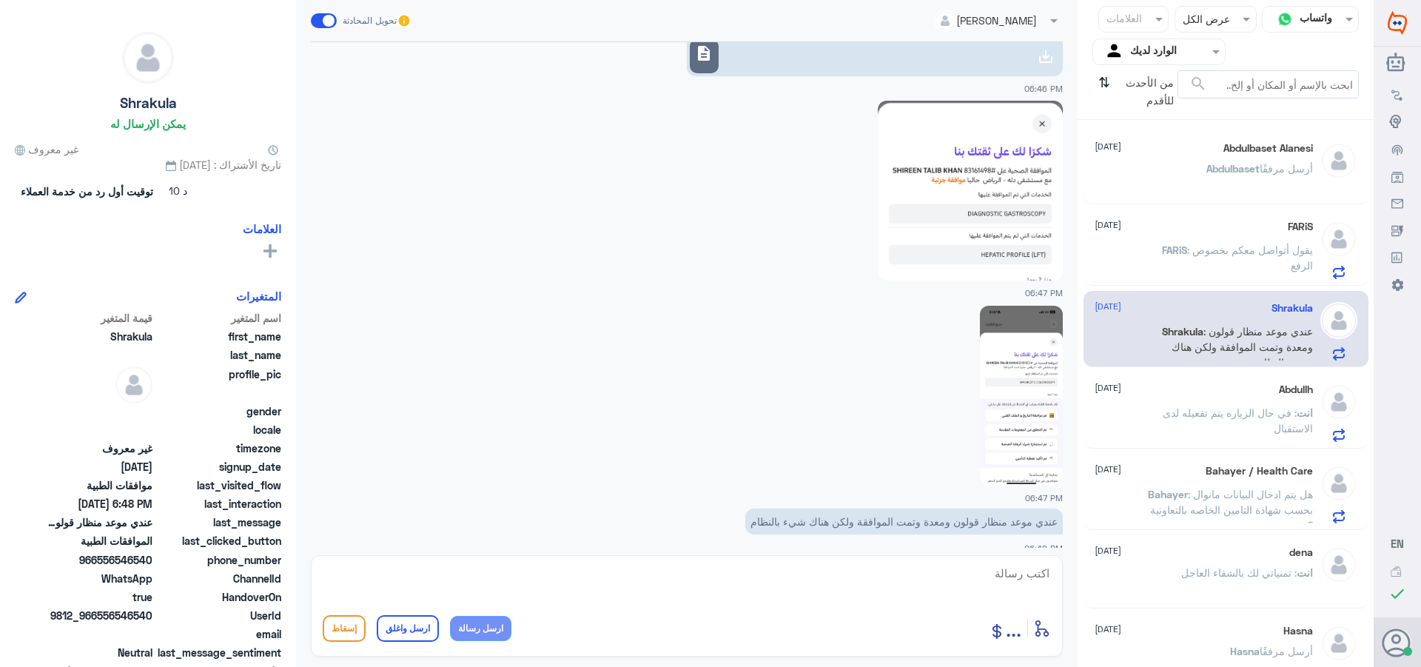
click at [1035, 369] on img at bounding box center [1021, 396] width 83 height 180
click at [709, 52] on span "description" at bounding box center [704, 53] width 18 height 18
click at [1012, 570] on textarea at bounding box center [687, 581] width 728 height 36
click at [992, 571] on textarea at bounding box center [687, 581] width 728 height 36
type textarea "تفضل تمت الموافقه على المنظار"
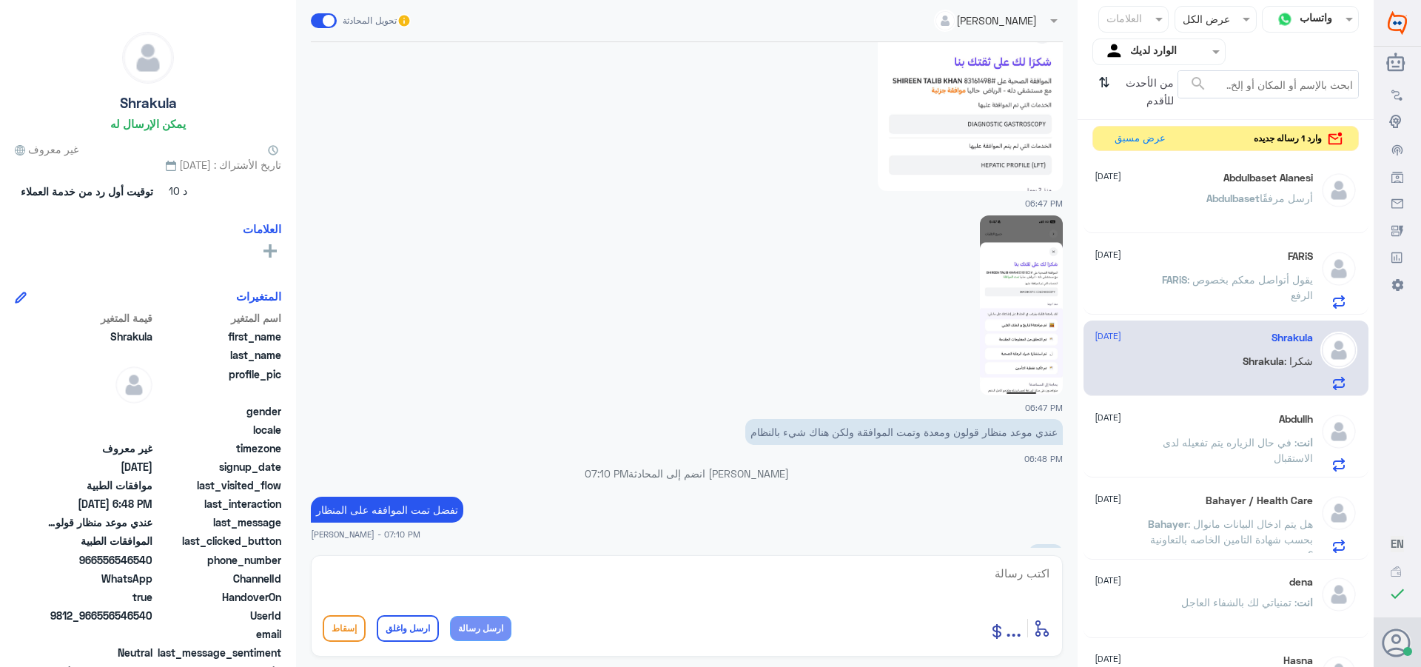
scroll to position [853, 0]
